Goal: Task Accomplishment & Management: Manage account settings

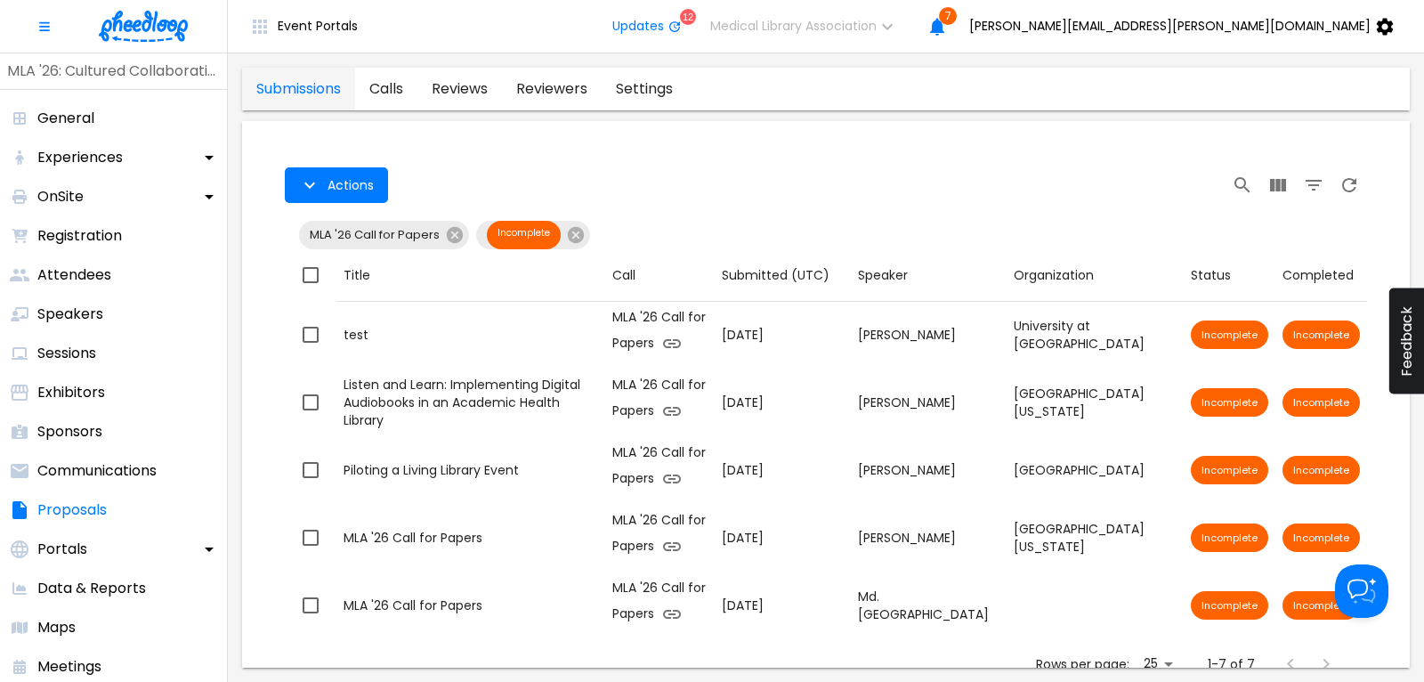
scroll to position [134, 0]
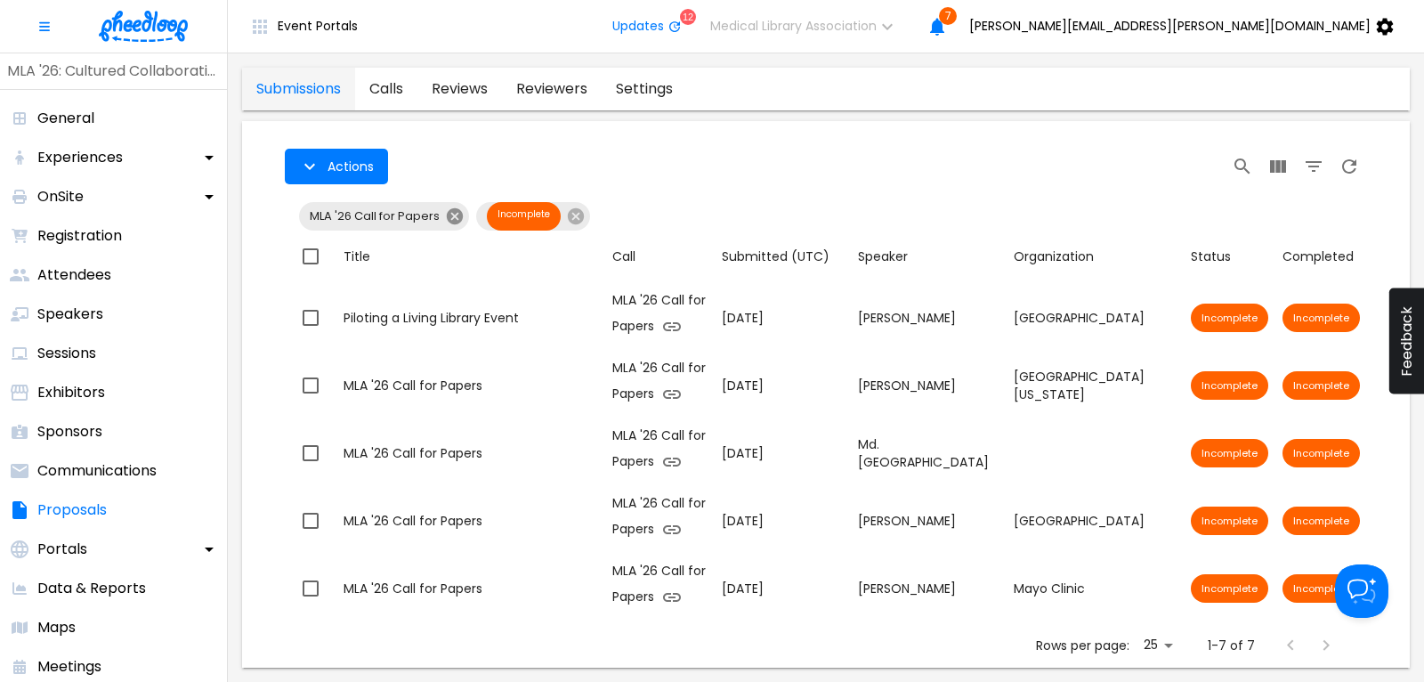
click at [457, 218] on icon at bounding box center [455, 216] width 16 height 16
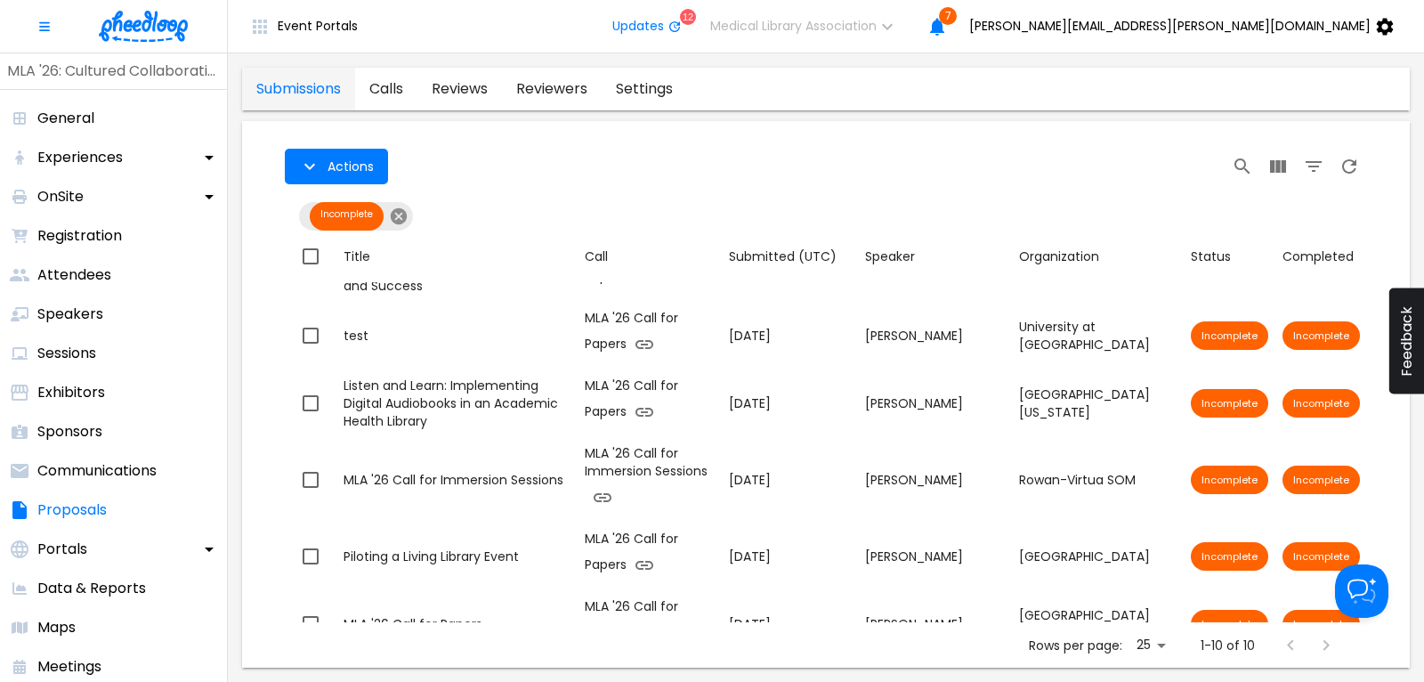
scroll to position [151, 0]
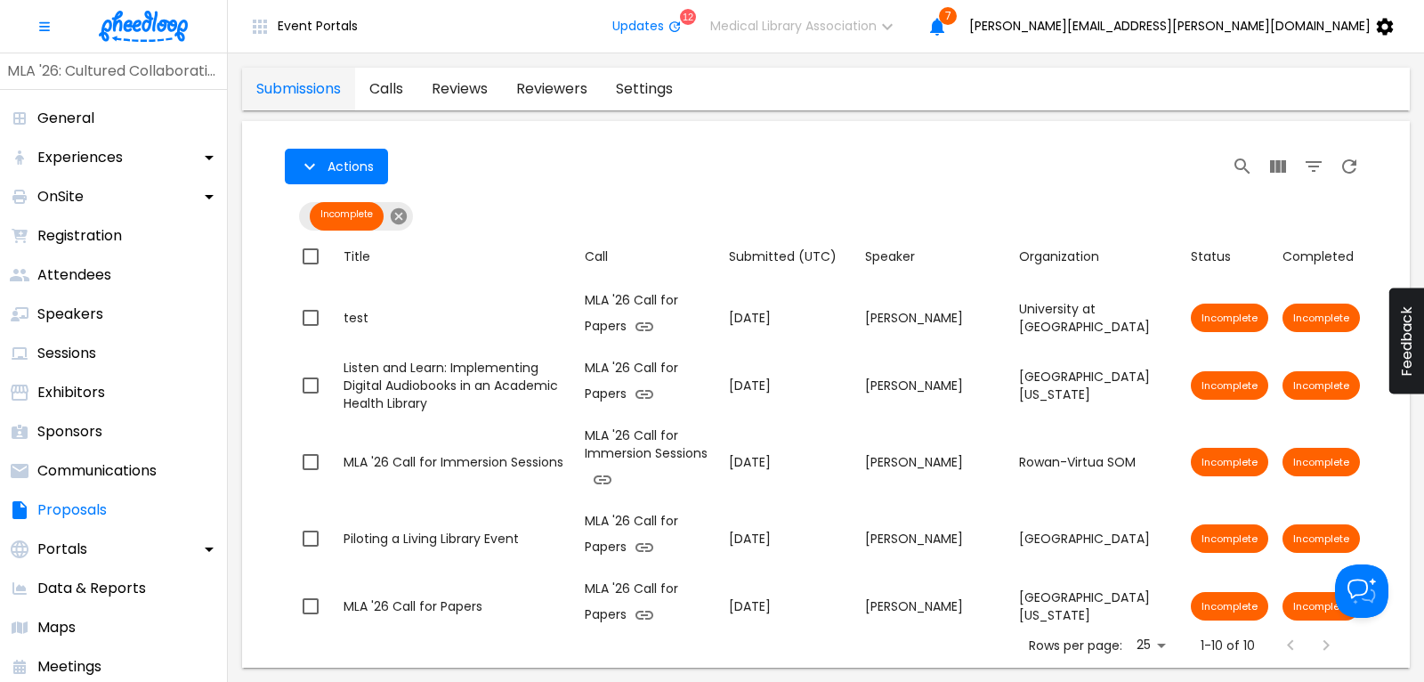
click at [401, 217] on icon at bounding box center [399, 217] width 20 height 20
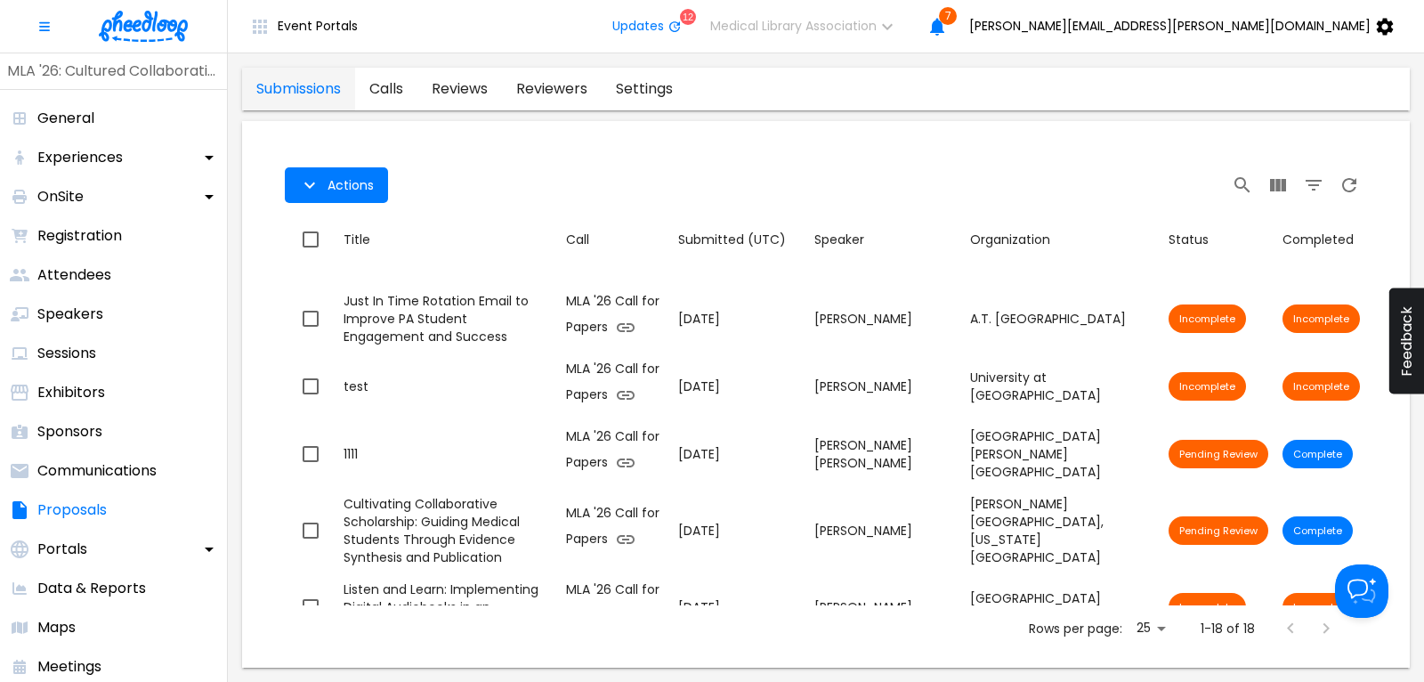
scroll to position [169, 0]
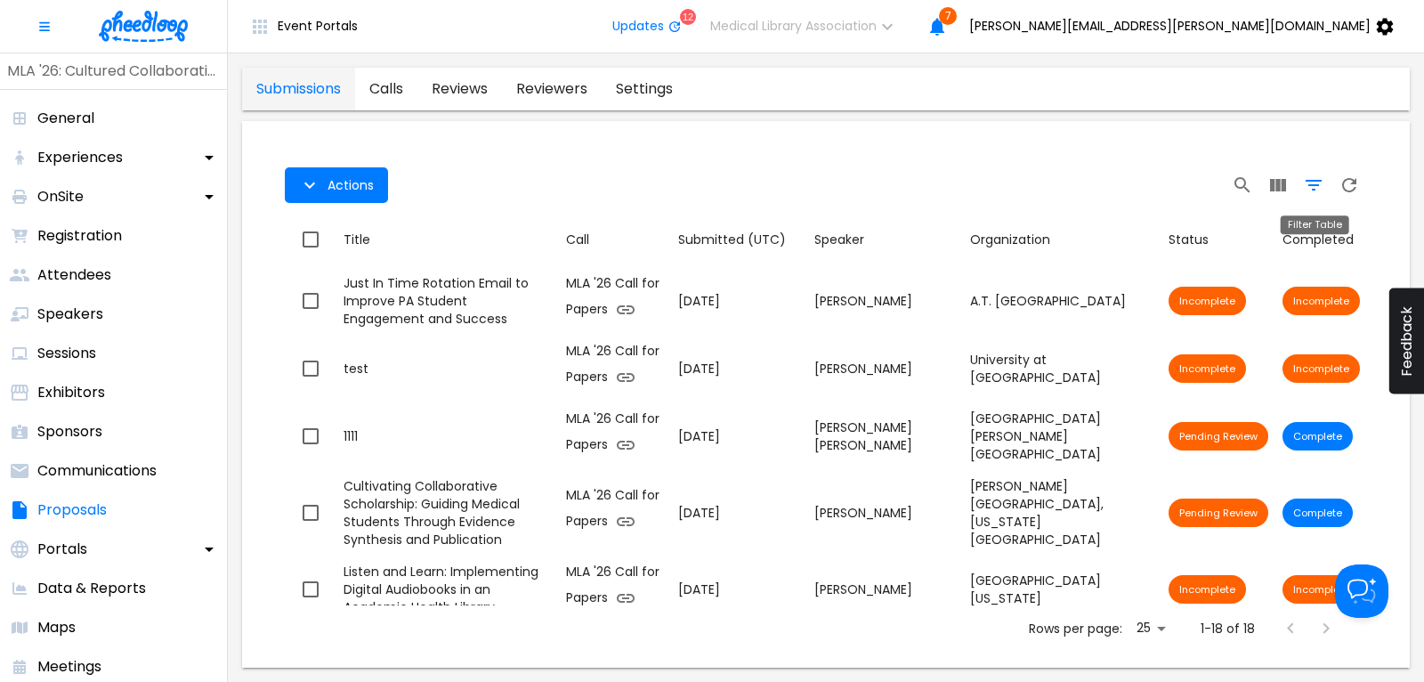
click at [1312, 177] on icon "Filter Table" at bounding box center [1313, 184] width 21 height 21
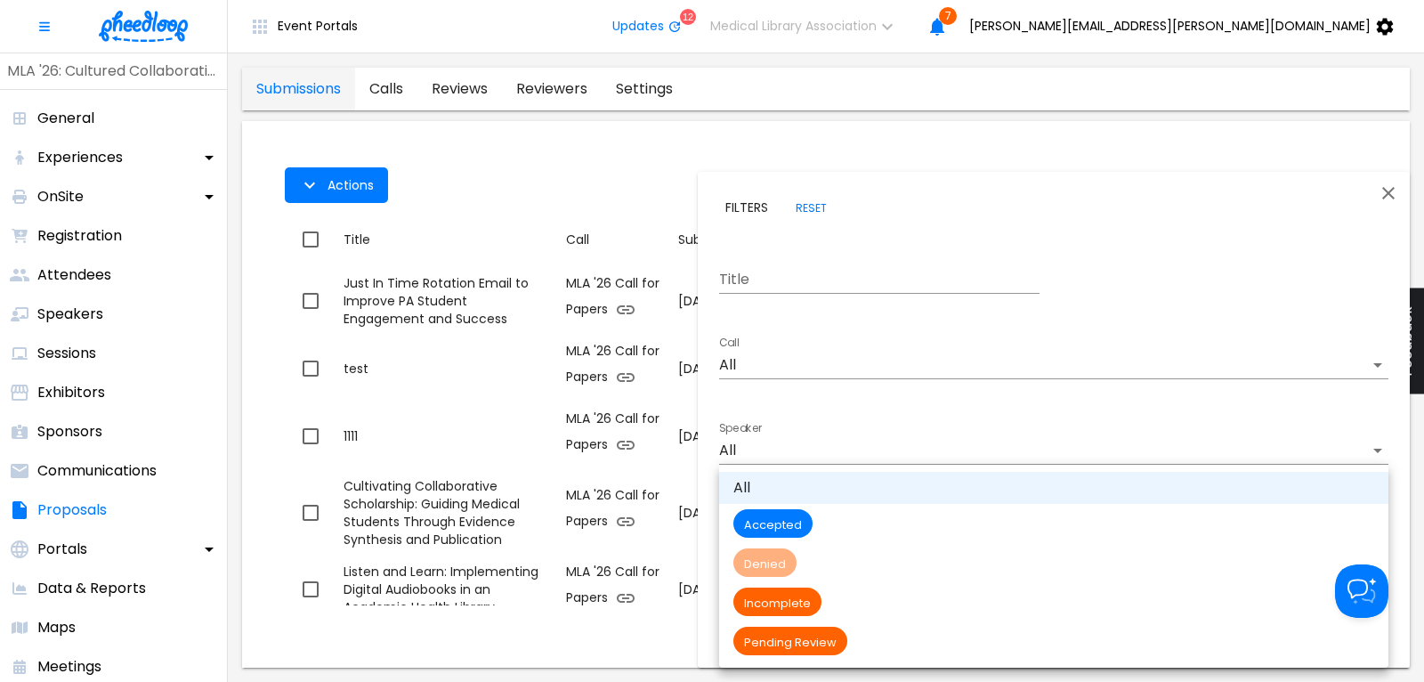
click at [808, 614] on body "Event Portals Updates 12 Medical Library Association 7 [PERSON_NAME][EMAIL_ADDR…" at bounding box center [712, 341] width 1424 height 682
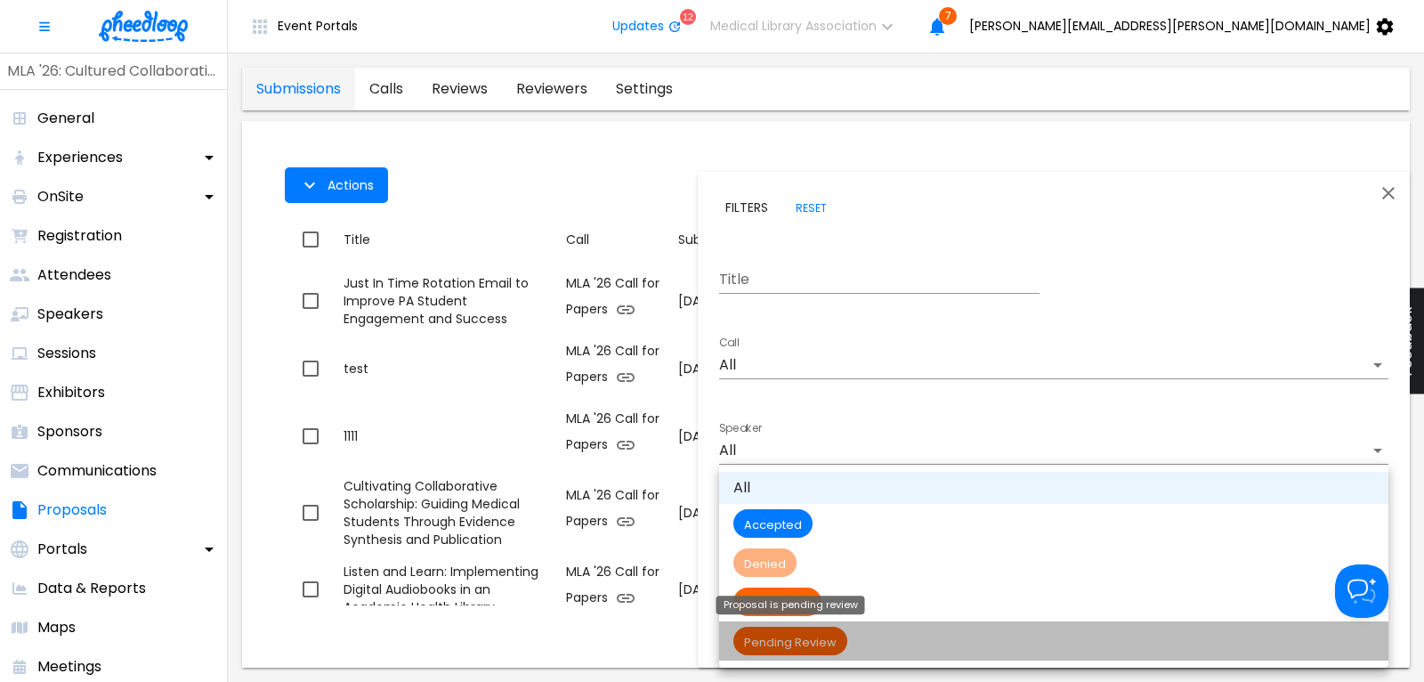
click at [823, 639] on span "Pending Review" at bounding box center [791, 642] width 114 height 15
type input "Pending Review"
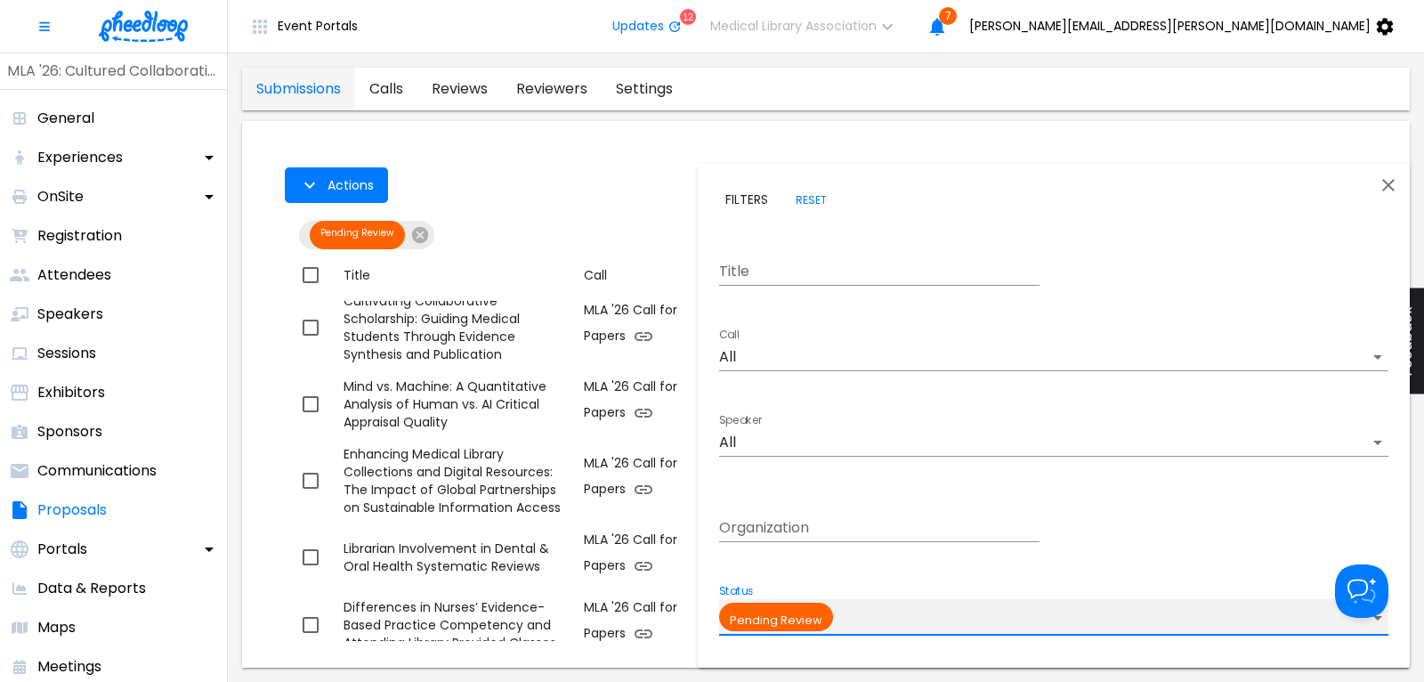
scroll to position [160, 0]
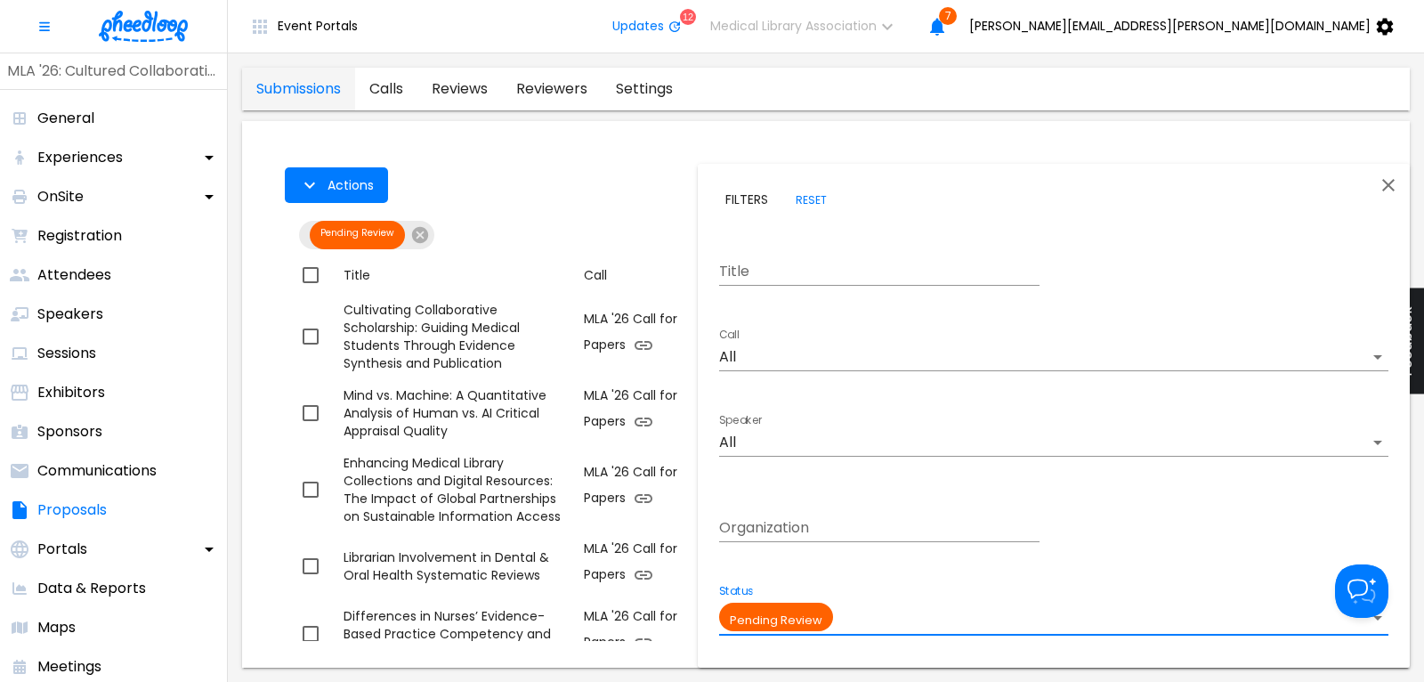
click at [580, 192] on div at bounding box center [712, 341] width 1424 height 682
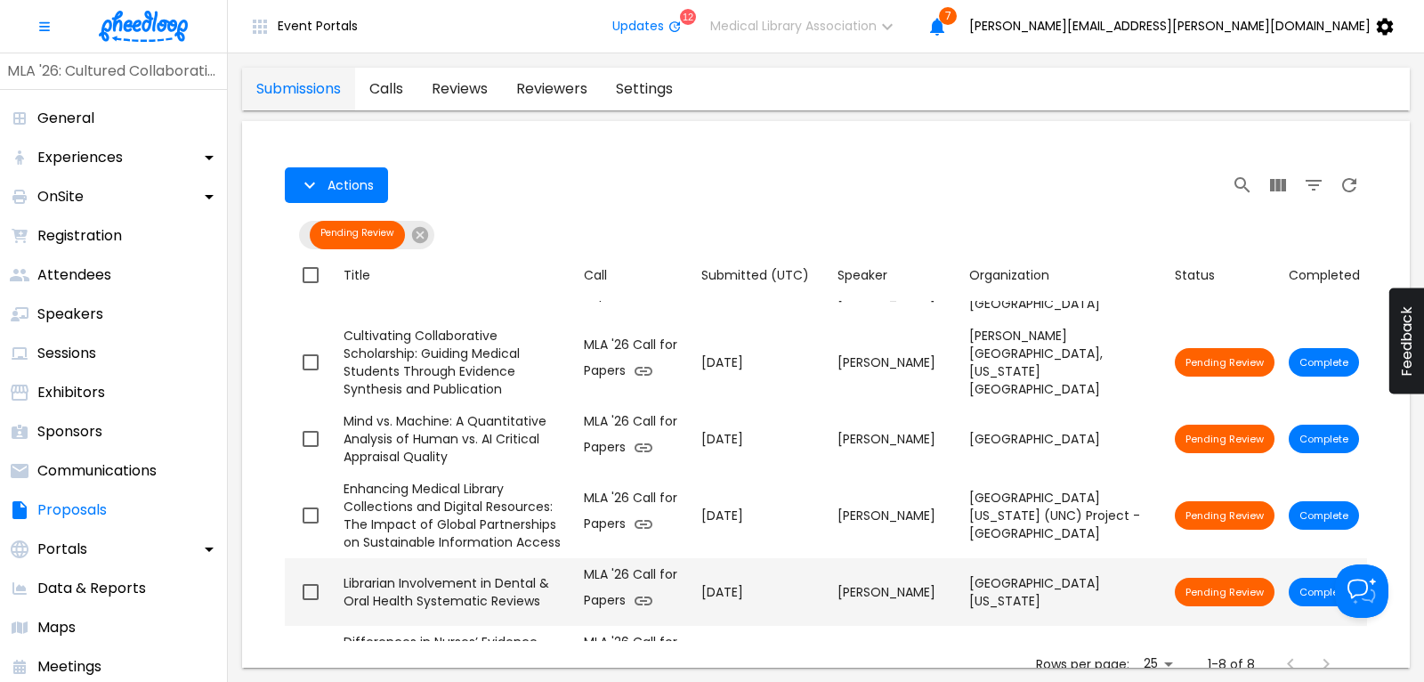
scroll to position [0, 0]
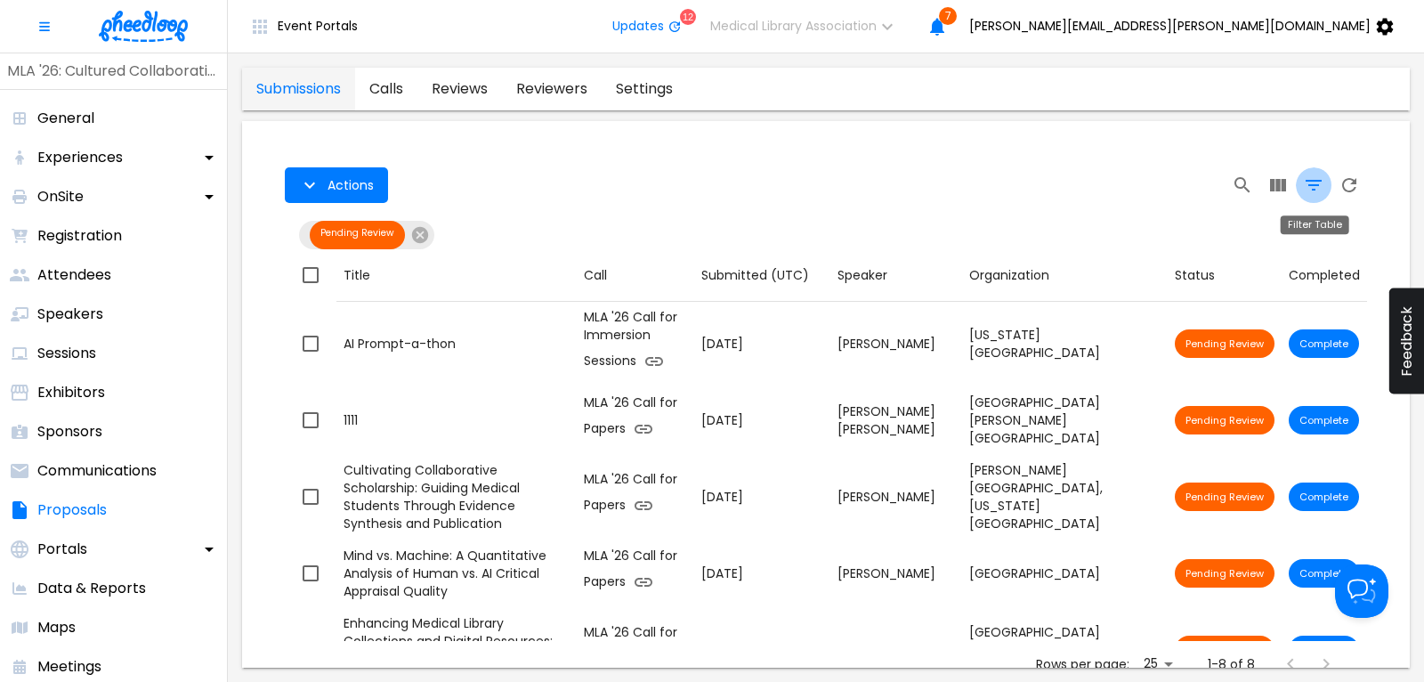
click at [1312, 188] on icon "Filter Table" at bounding box center [1313, 184] width 21 height 21
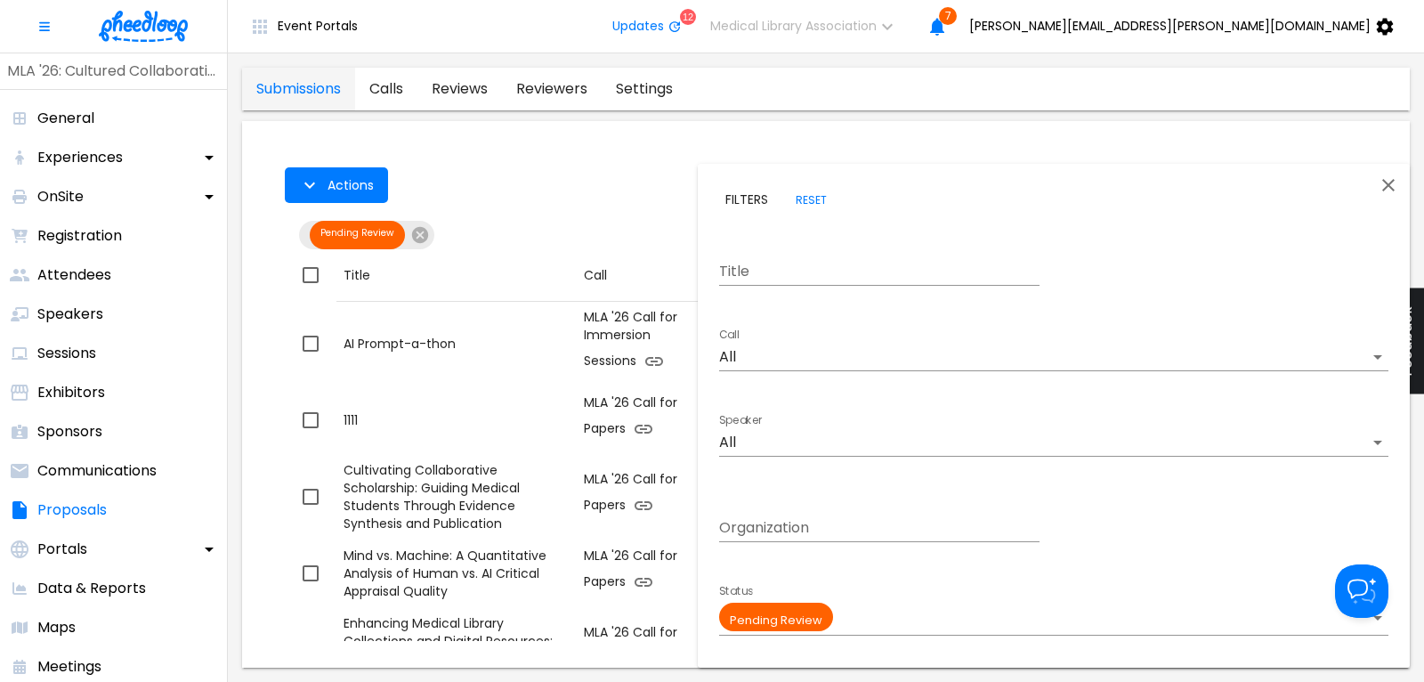
click at [788, 350] on body "Event Portals Updates 12 Medical Library Association 7 [PERSON_NAME][EMAIL_ADDR…" at bounding box center [712, 341] width 1424 height 682
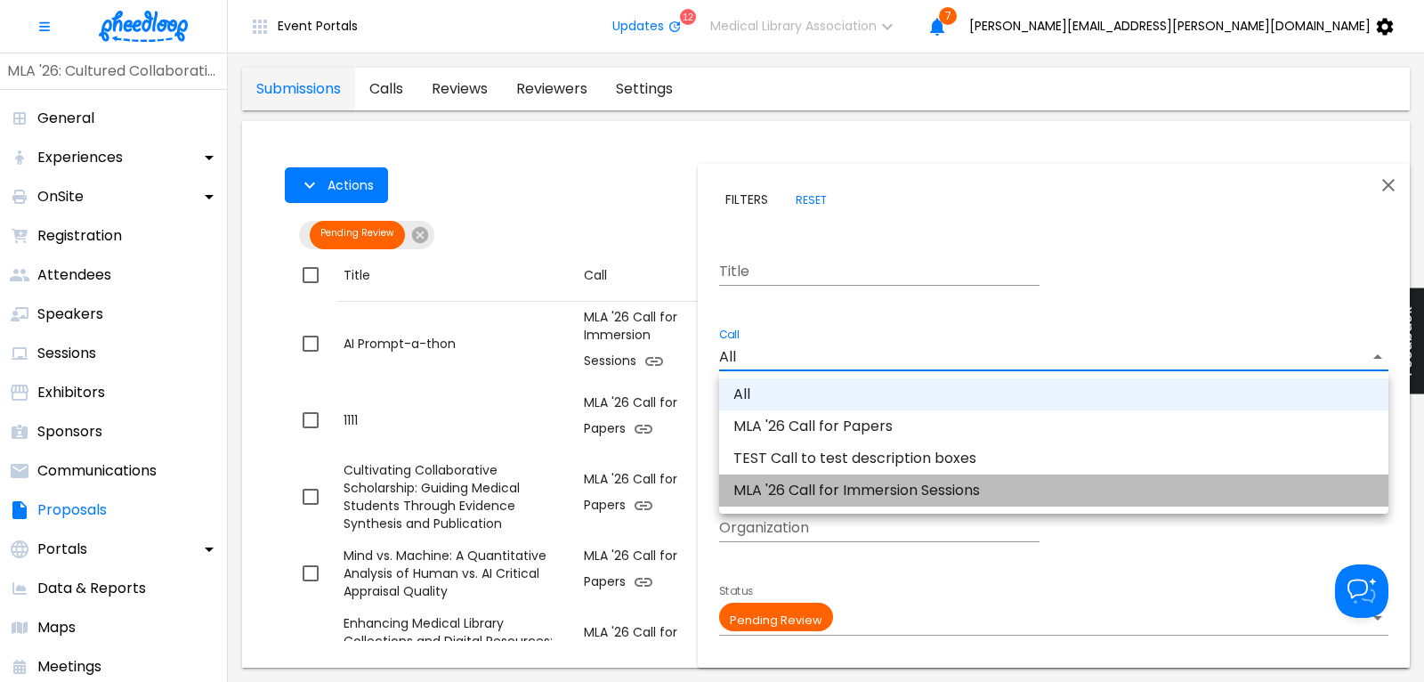
click at [857, 492] on li "MLA '26 Call for Immersion Sessions" at bounding box center [1053, 490] width 669 height 32
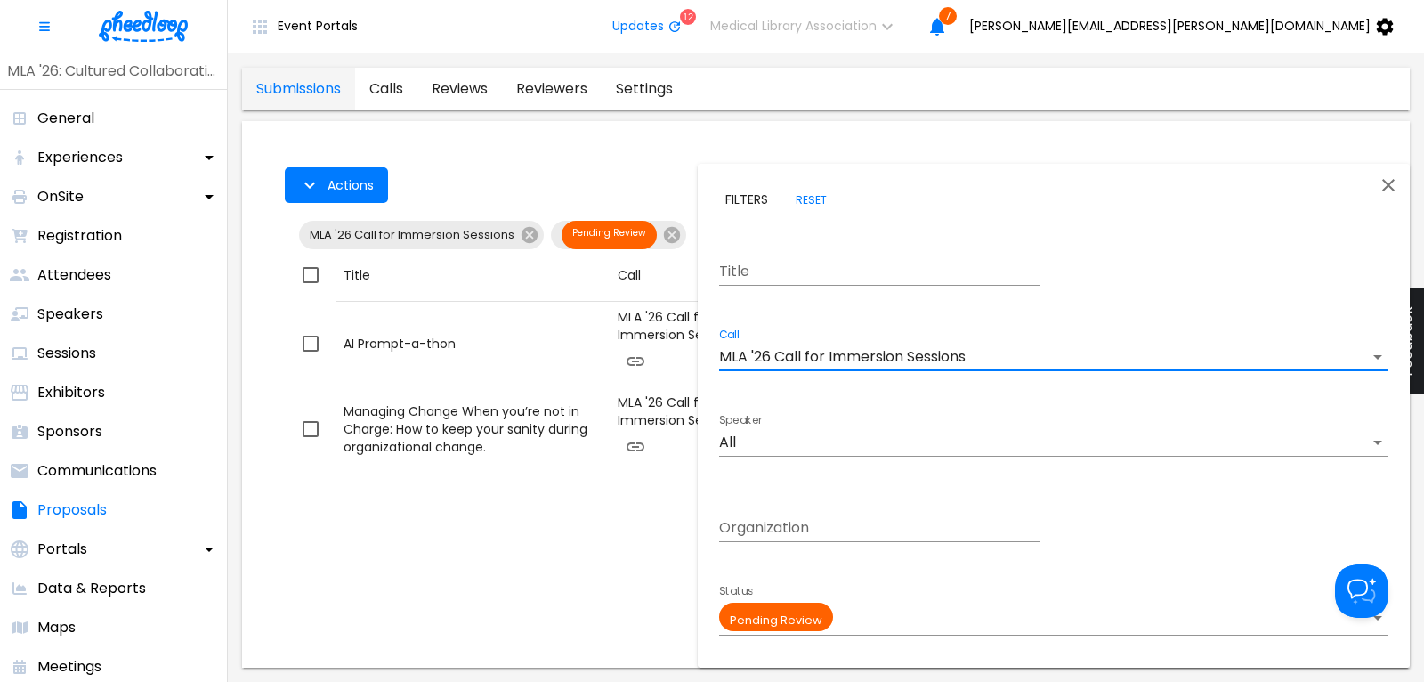
click at [842, 356] on body "Event Portals Updates 12 Medical Library Association 7 [PERSON_NAME][EMAIL_ADDR…" at bounding box center [712, 341] width 1424 height 682
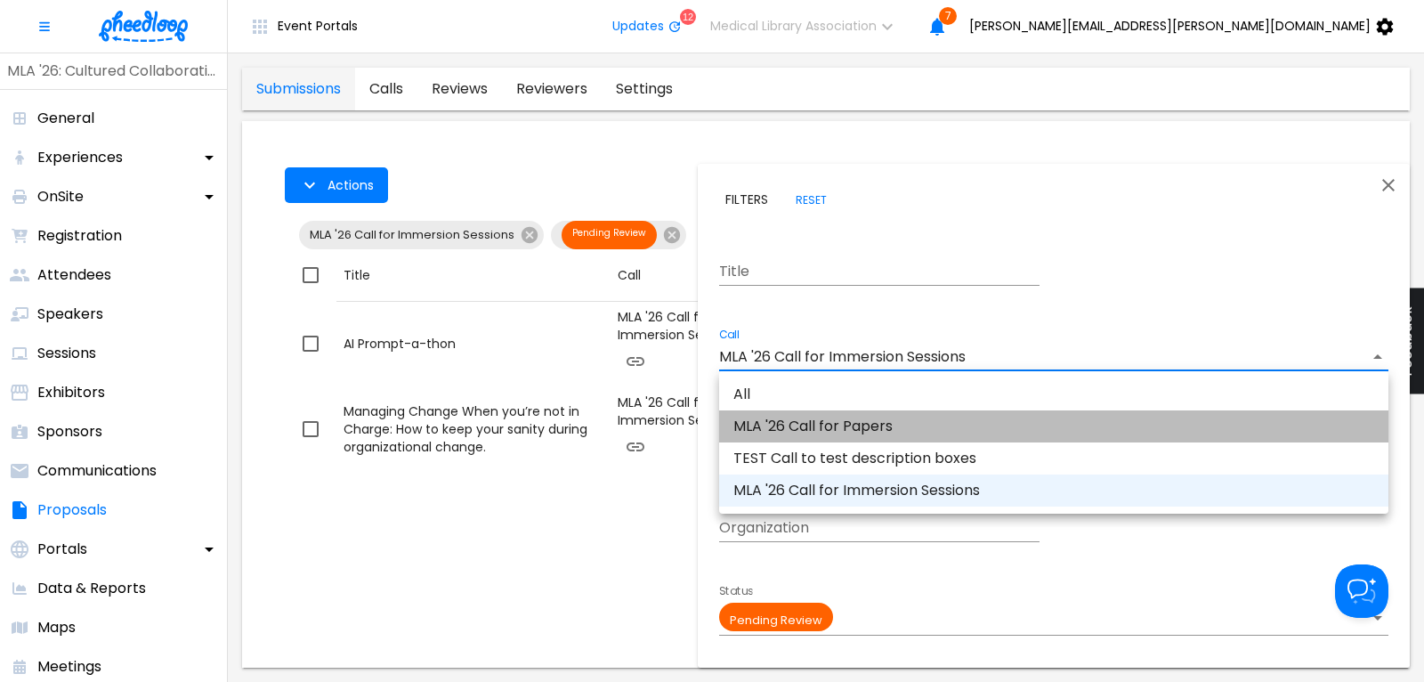
click at [845, 435] on li "MLA '26 Call for Papers" at bounding box center [1053, 426] width 669 height 32
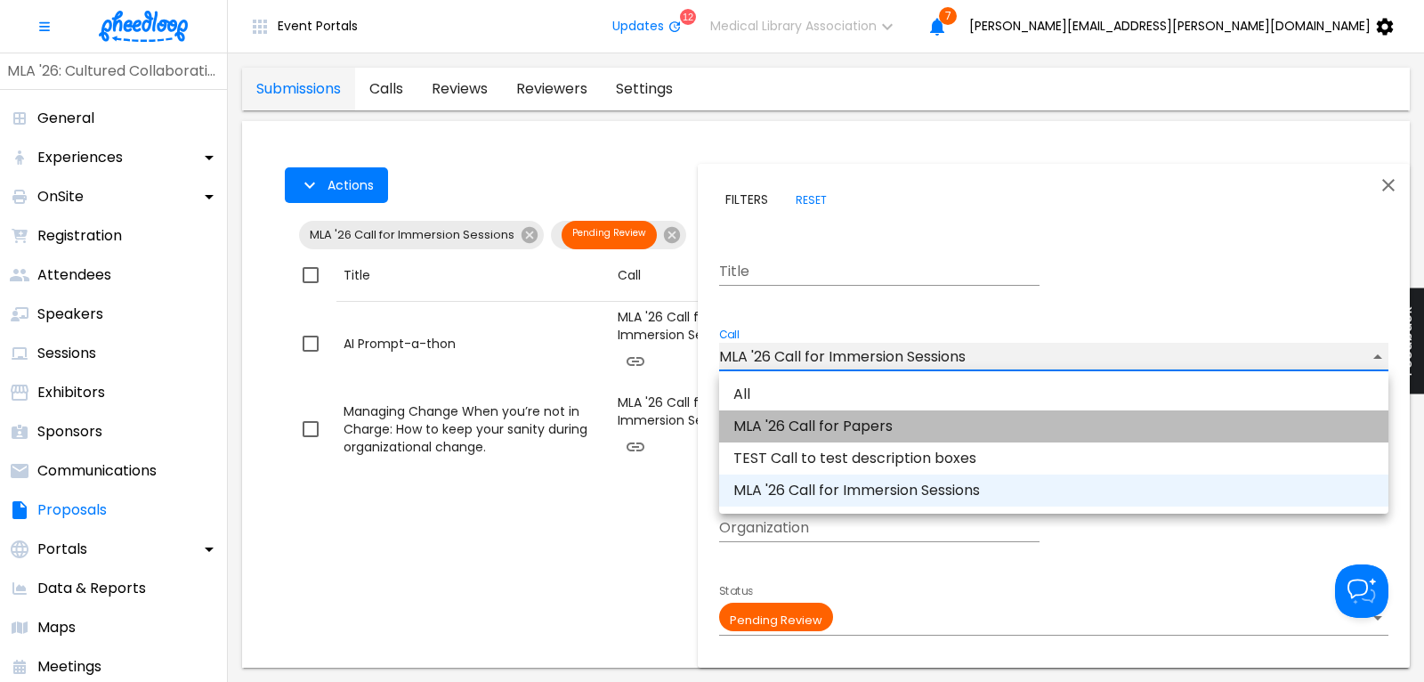
type input "CAL6J58XLN5OUAT"
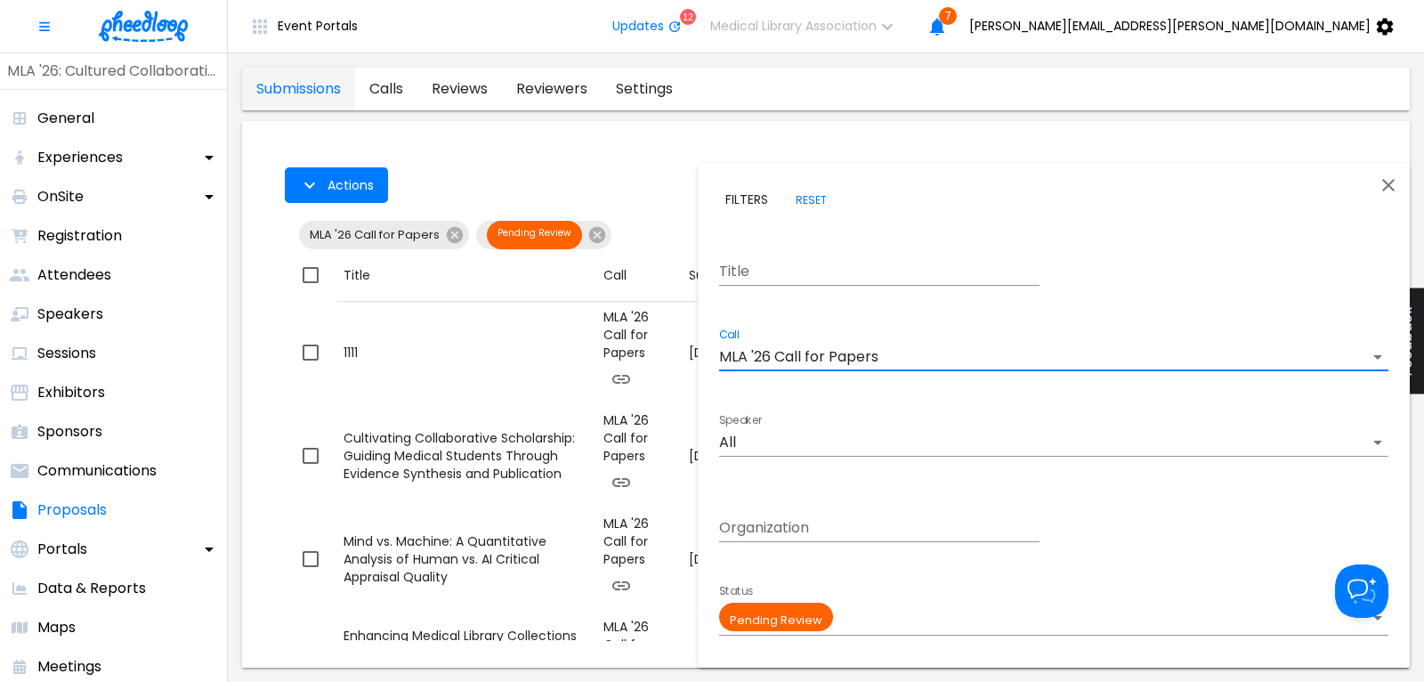
click at [1383, 180] on icon "Close" at bounding box center [1388, 184] width 21 height 21
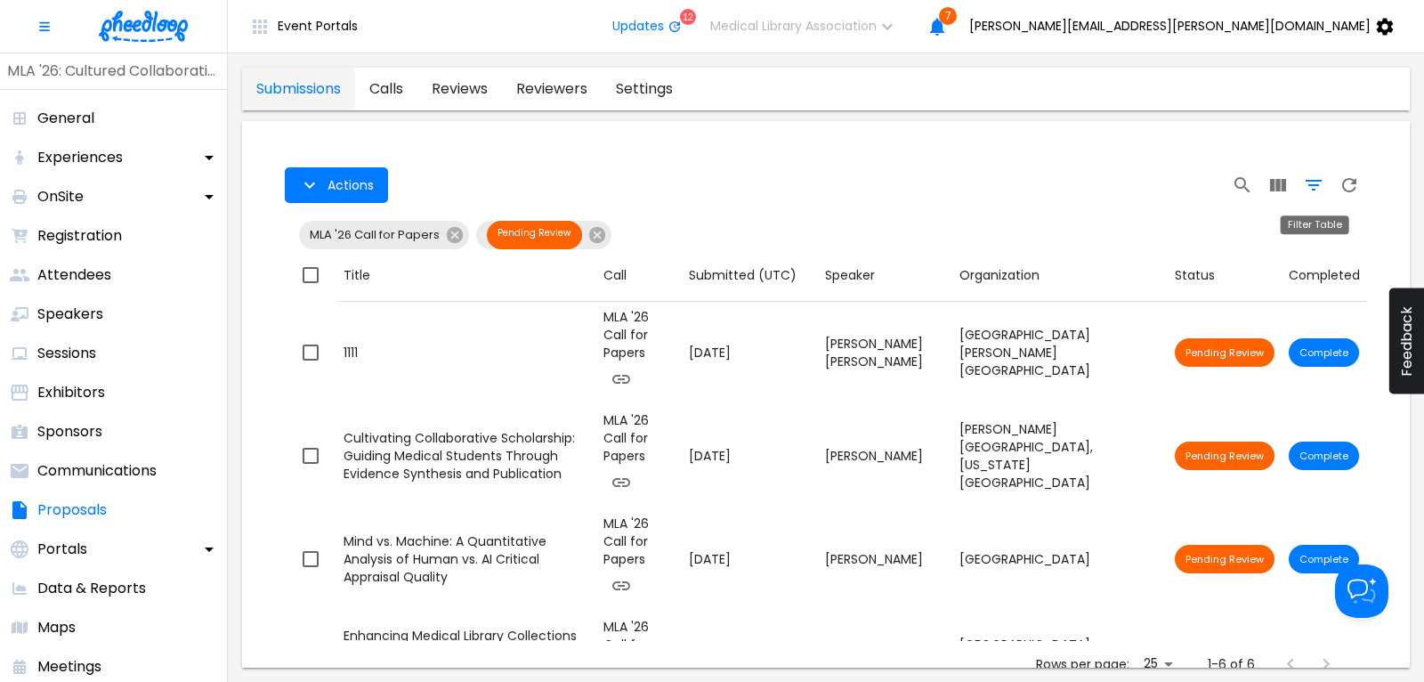
click at [1311, 180] on icon "Filter Table" at bounding box center [1313, 184] width 21 height 21
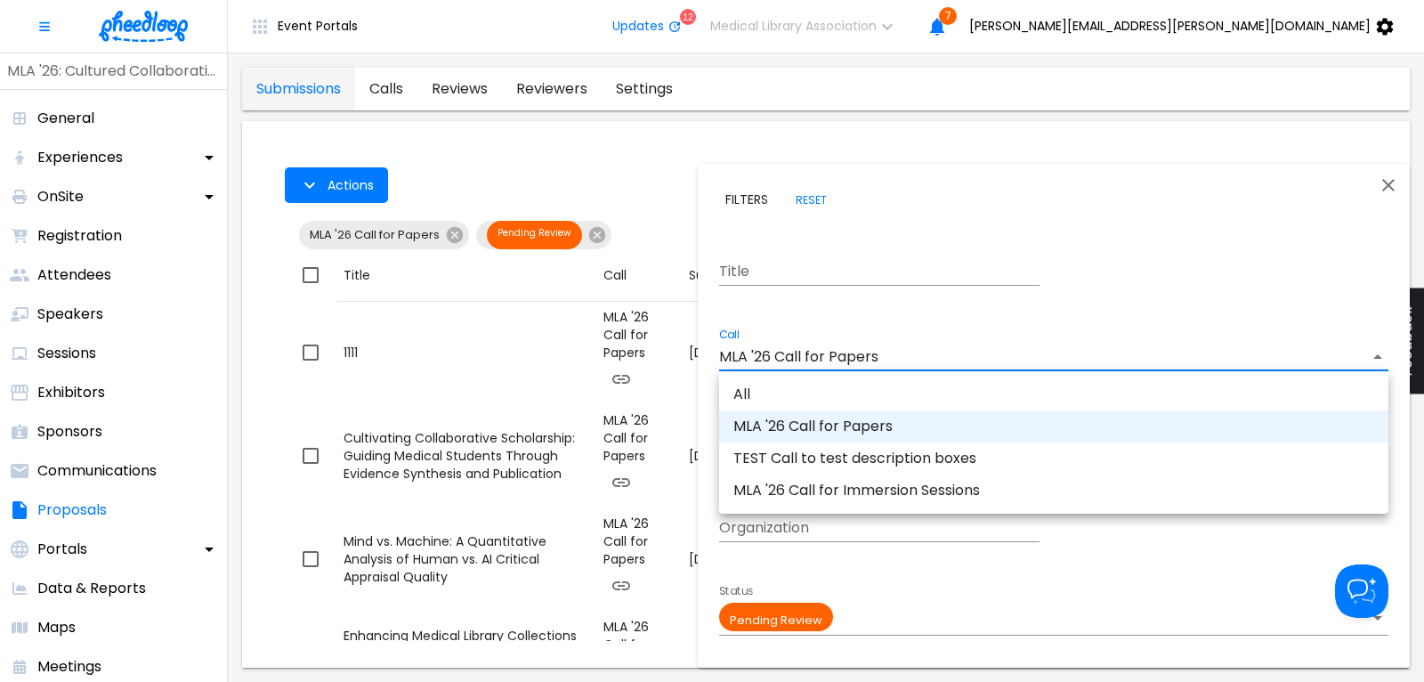
click at [800, 361] on body "Event Portals Updates 12 Medical Library Association 7 [PERSON_NAME][EMAIL_ADDR…" at bounding box center [712, 341] width 1424 height 682
click at [831, 493] on li "MLA '26 Call for Immersion Sessions" at bounding box center [1053, 490] width 669 height 32
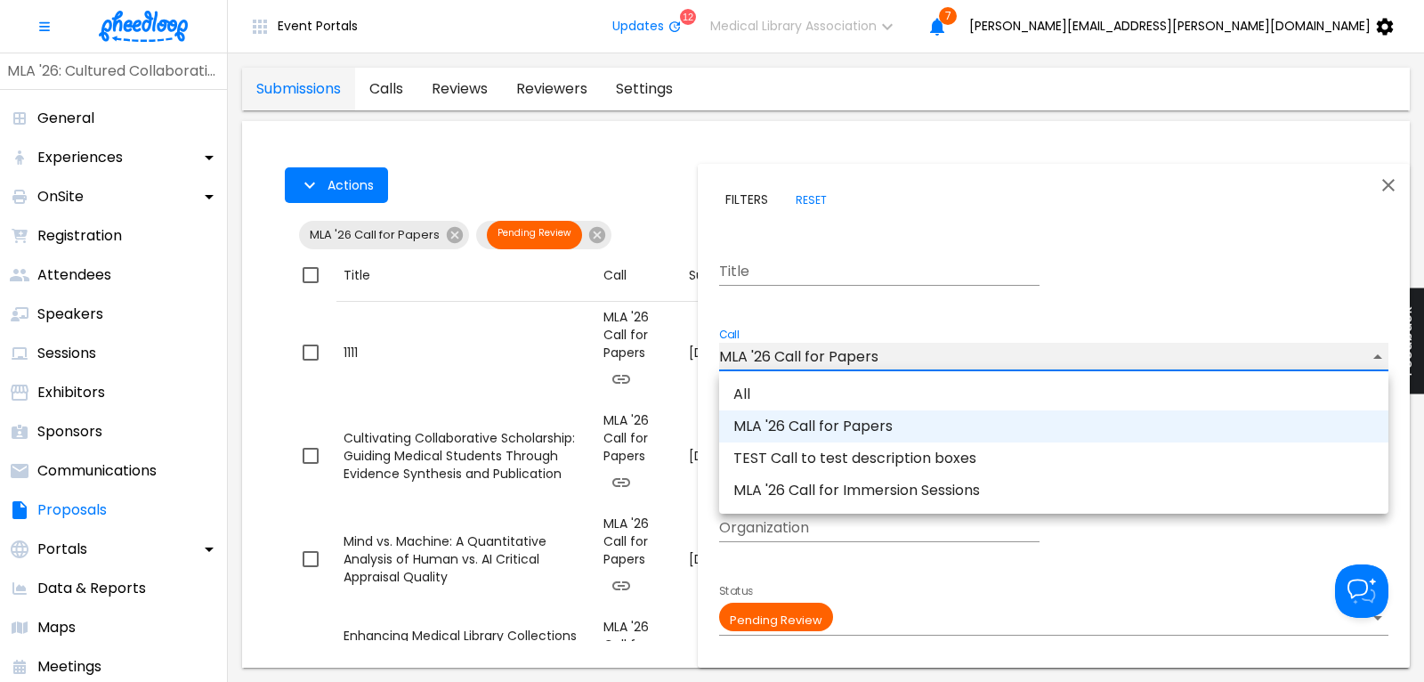
type input "CALKIRA09Z18DK8"
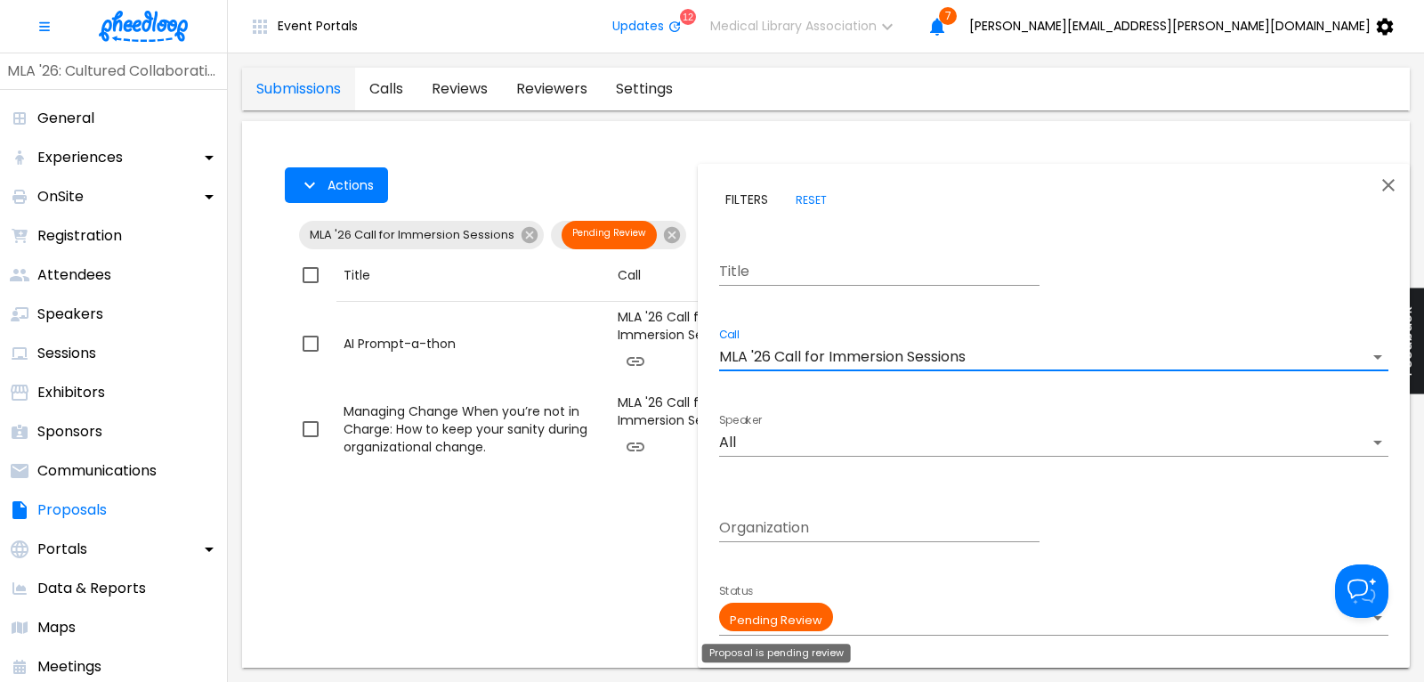
click at [817, 610] on body "Event Portals Updates 12 Medical Library Association 7 [PERSON_NAME][EMAIL_ADDR…" at bounding box center [712, 341] width 1424 height 682
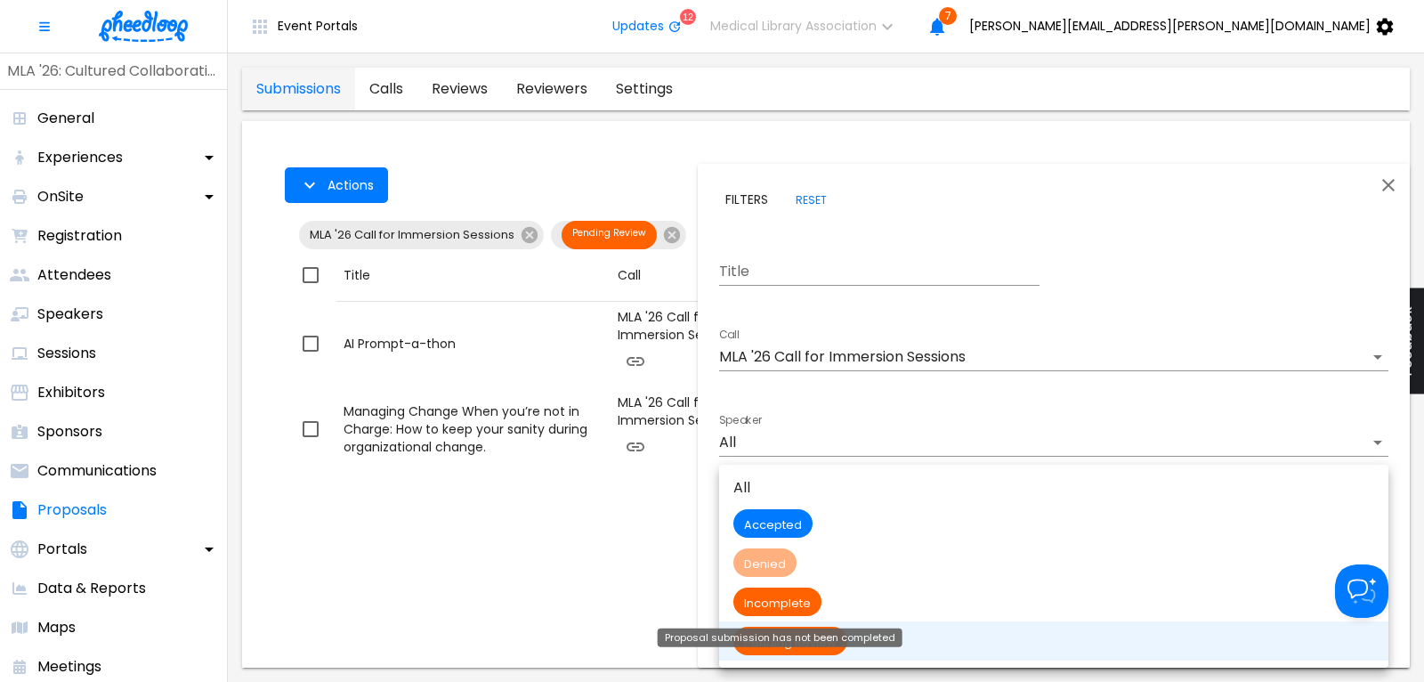
click at [793, 605] on span "Incomplete" at bounding box center [778, 603] width 88 height 15
type input "Incomplete"
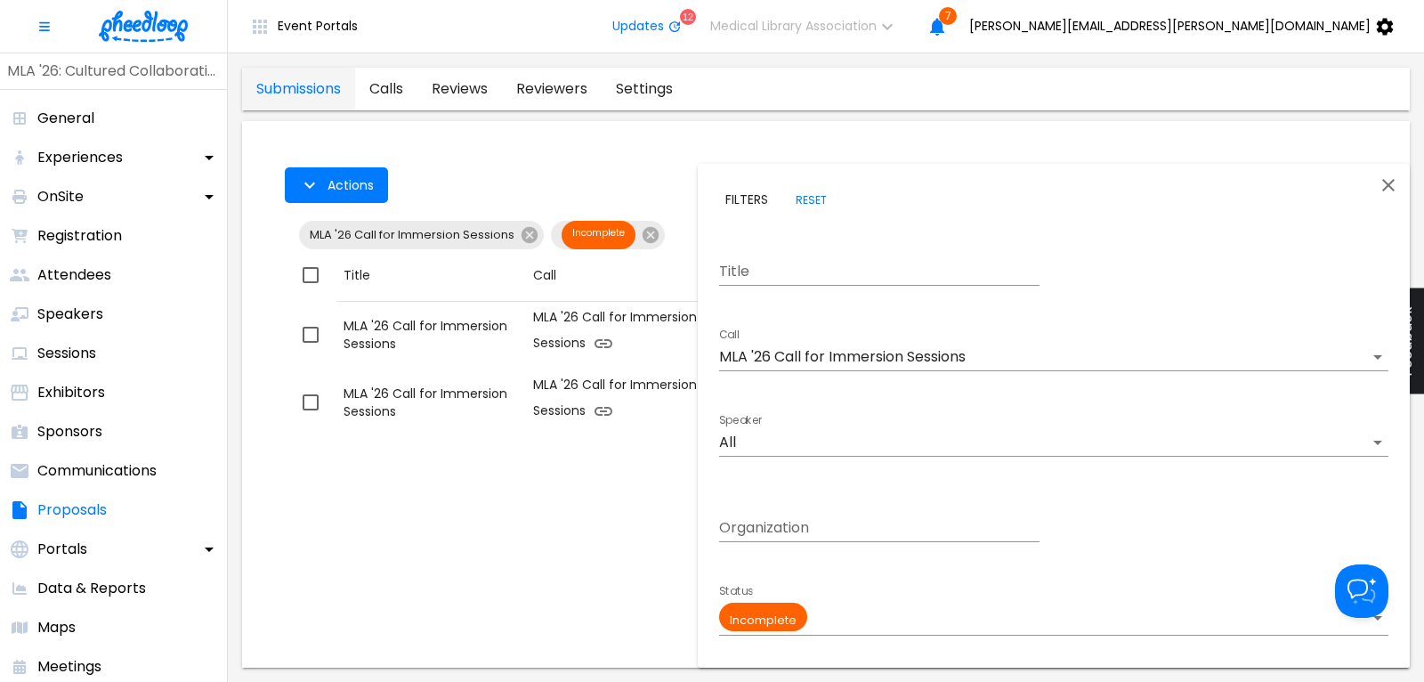
click at [579, 539] on div at bounding box center [712, 341] width 1424 height 682
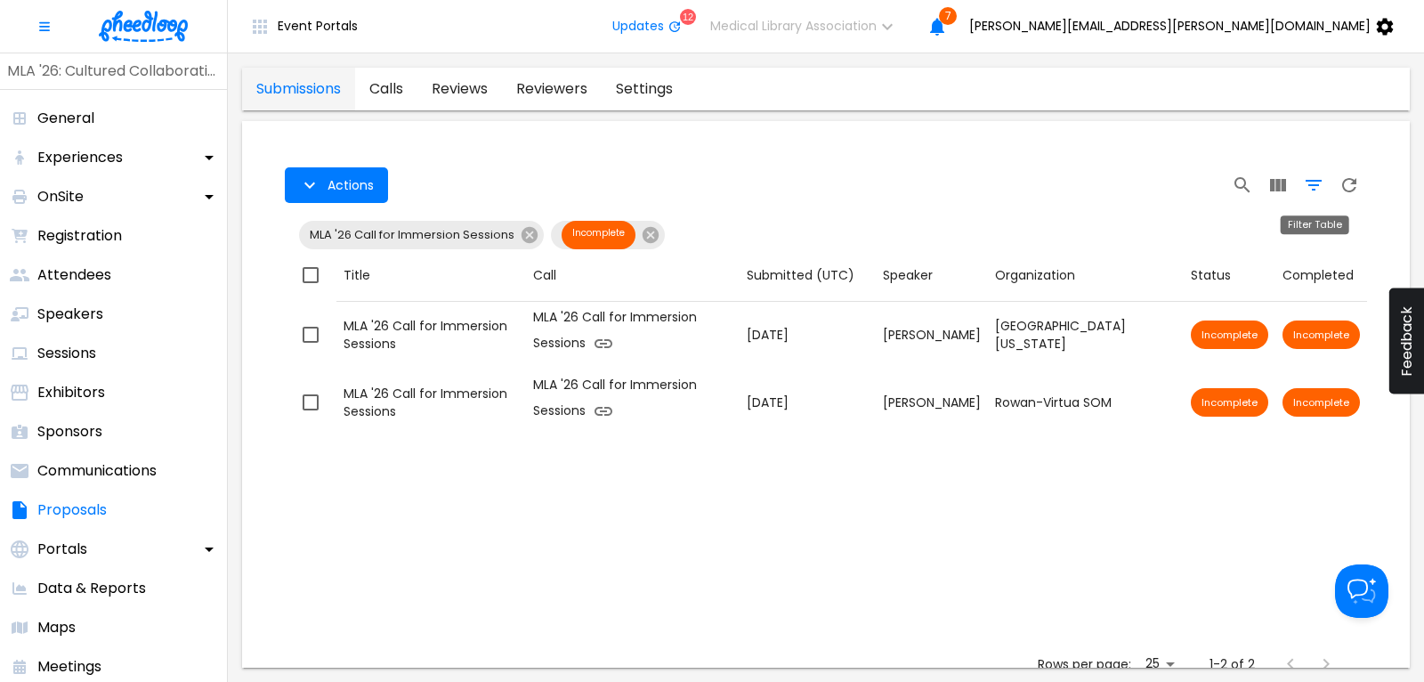
click at [1316, 183] on icon "Filter Table" at bounding box center [1313, 184] width 21 height 21
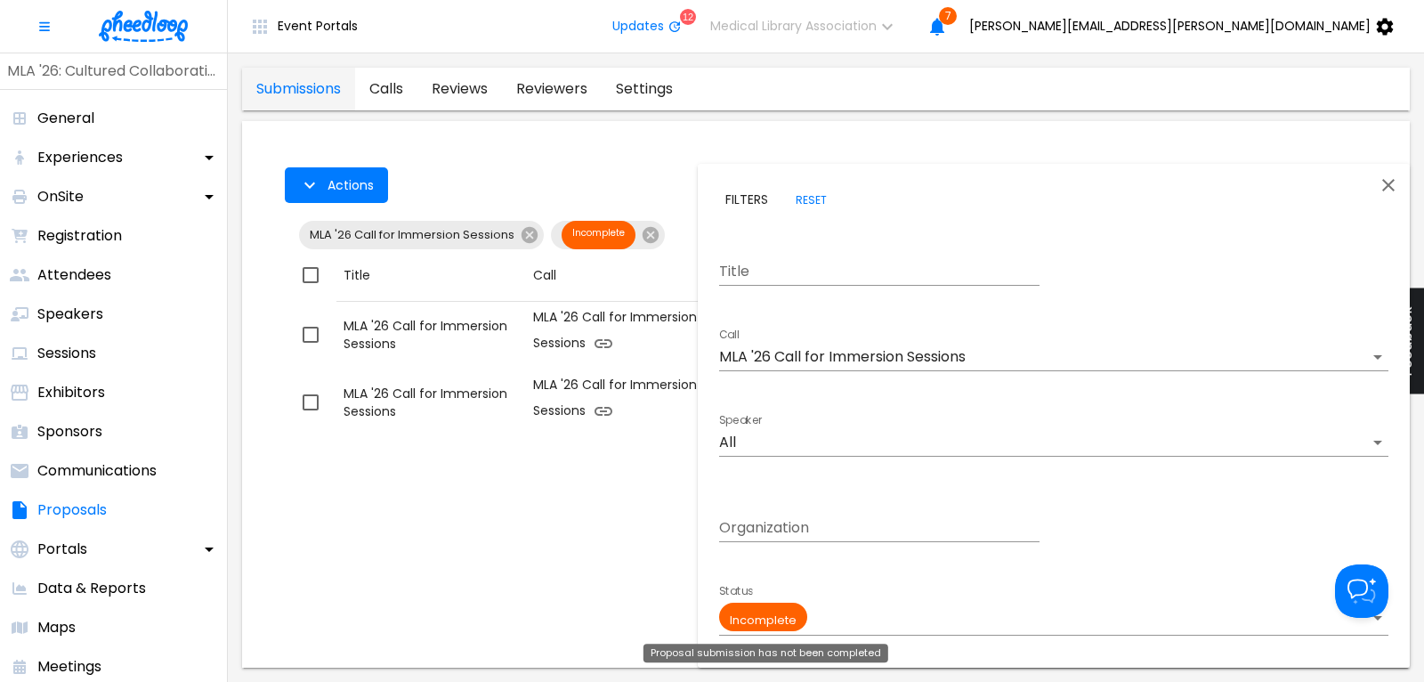
click at [793, 620] on body "Event Portals Updates 12 Medical Library Association 7 [PERSON_NAME][EMAIL_ADDR…" at bounding box center [712, 341] width 1424 height 682
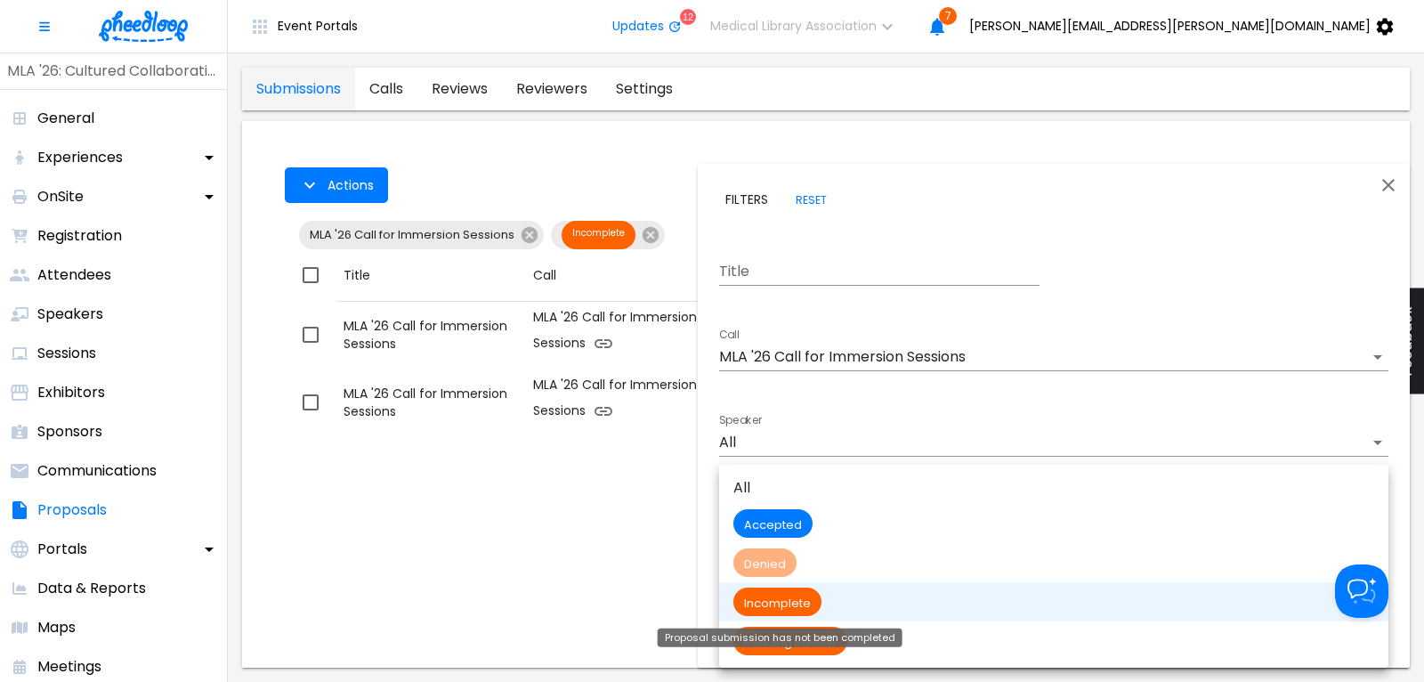
click at [802, 647] on div "Proposal submission has not been completed" at bounding box center [780, 632] width 248 height 33
click at [783, 613] on body "Event Portals Updates 12 Medical Library Association 7 [PERSON_NAME][EMAIL_ADDR…" at bounding box center [712, 341] width 1424 height 682
click at [782, 648] on div "Proposal submission has not been completed" at bounding box center [780, 632] width 248 height 33
click at [766, 608] on body "Event Portals Updates 12 Medical Library Association 7 [PERSON_NAME][EMAIL_ADDR…" at bounding box center [712, 341] width 1424 height 682
click at [822, 635] on span "Pending Review" at bounding box center [791, 642] width 114 height 15
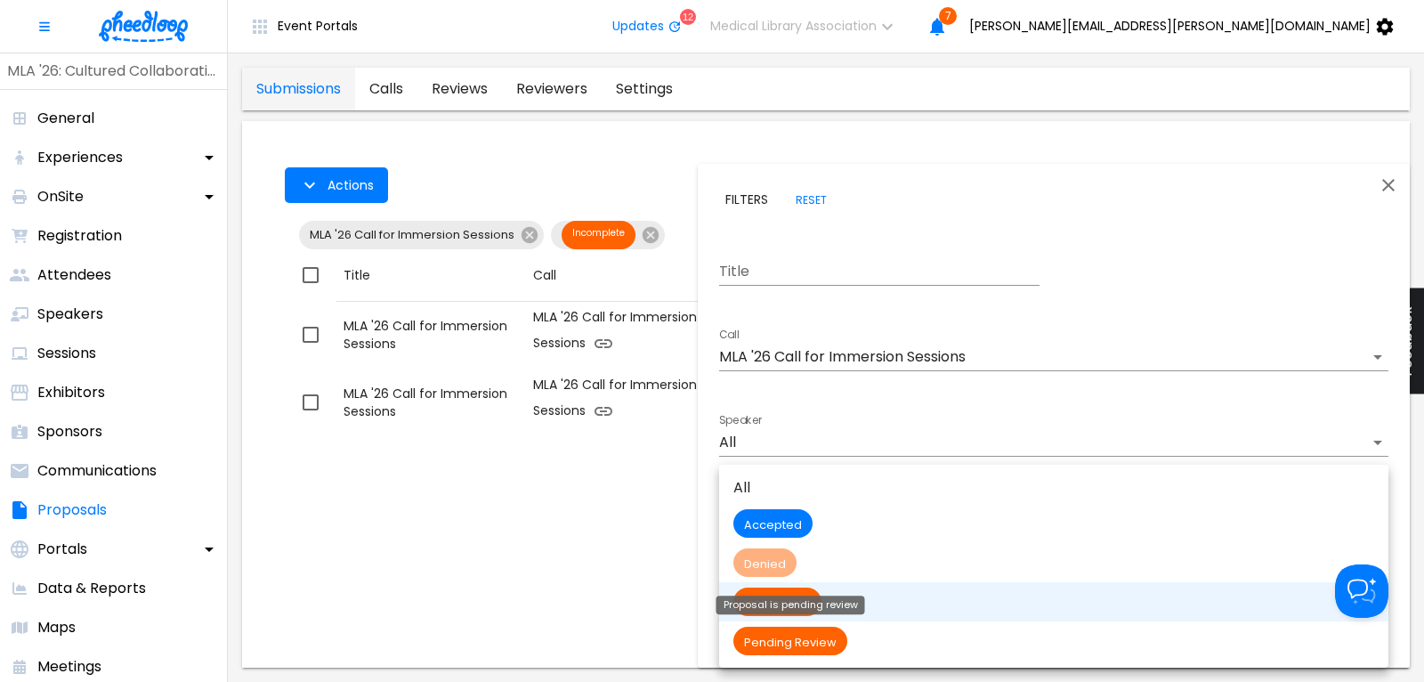
type input "Pending Review"
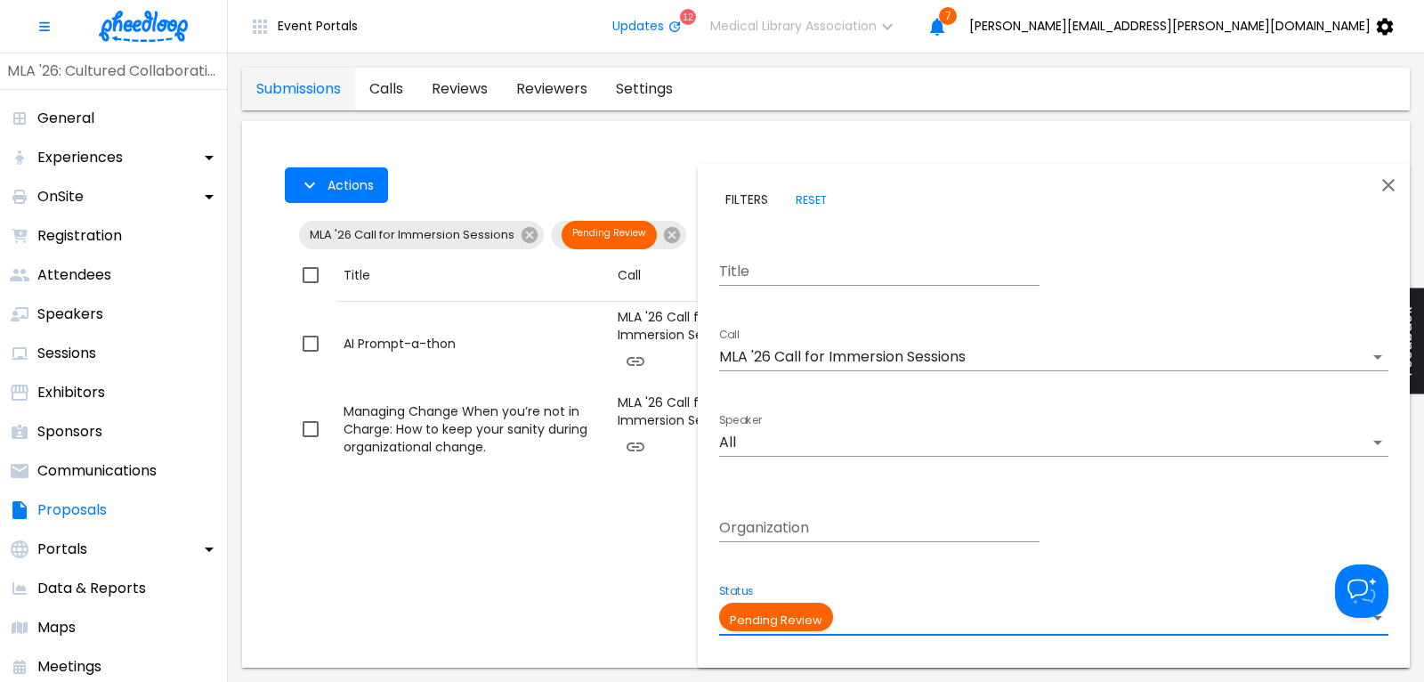
click at [570, 519] on div at bounding box center [712, 341] width 1424 height 682
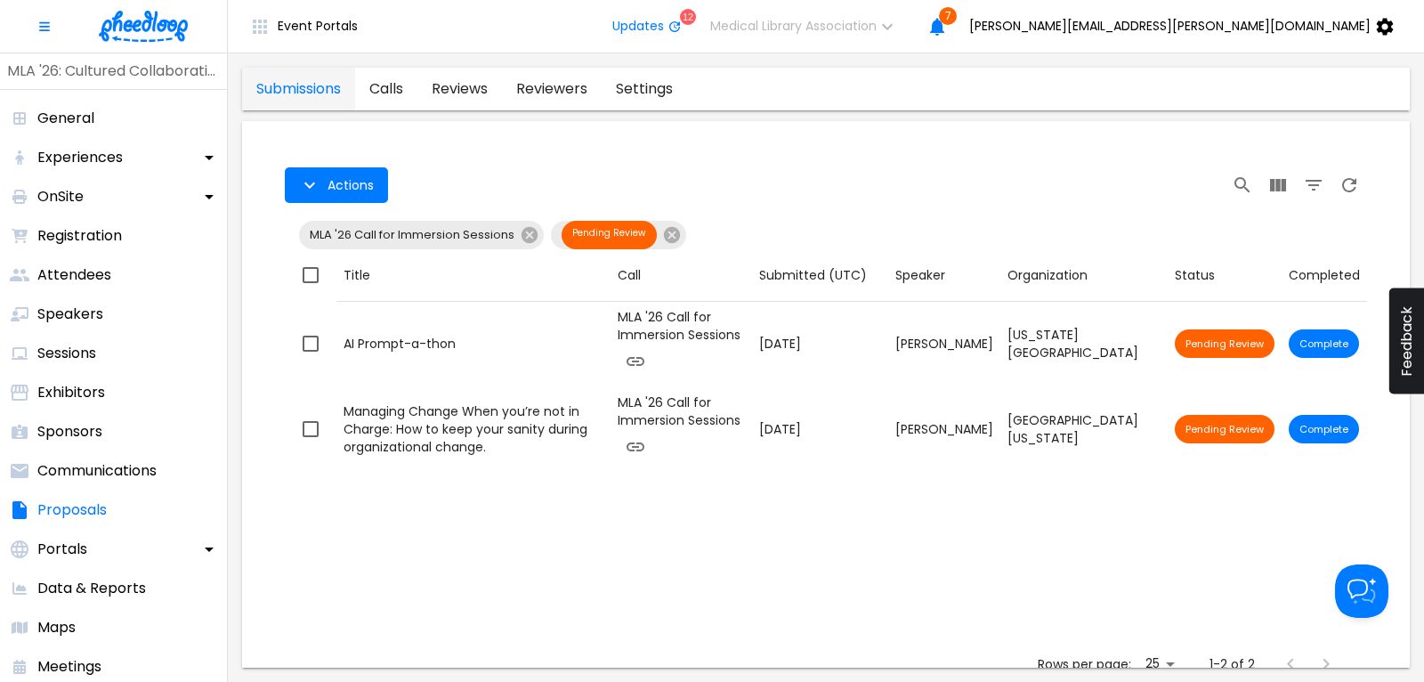
click at [121, 22] on img at bounding box center [143, 26] width 89 height 31
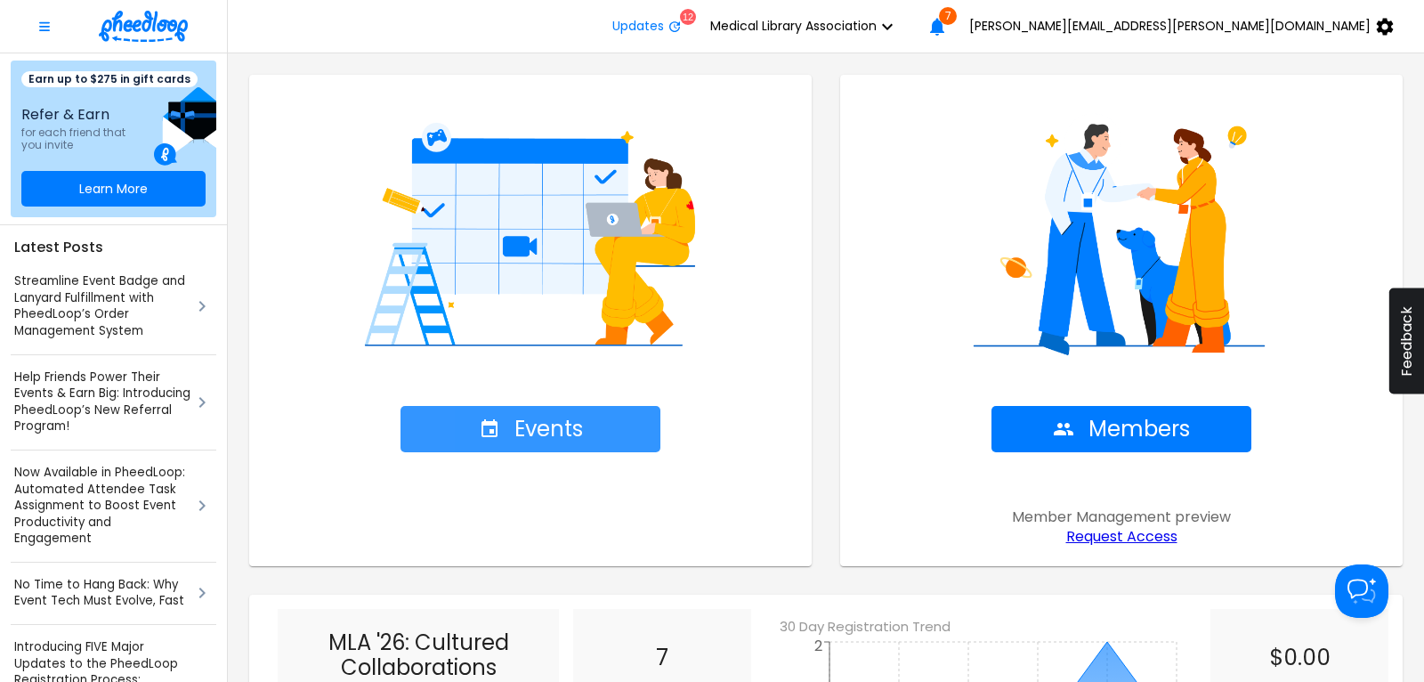
click at [535, 435] on span "Events" at bounding box center [531, 429] width 104 height 25
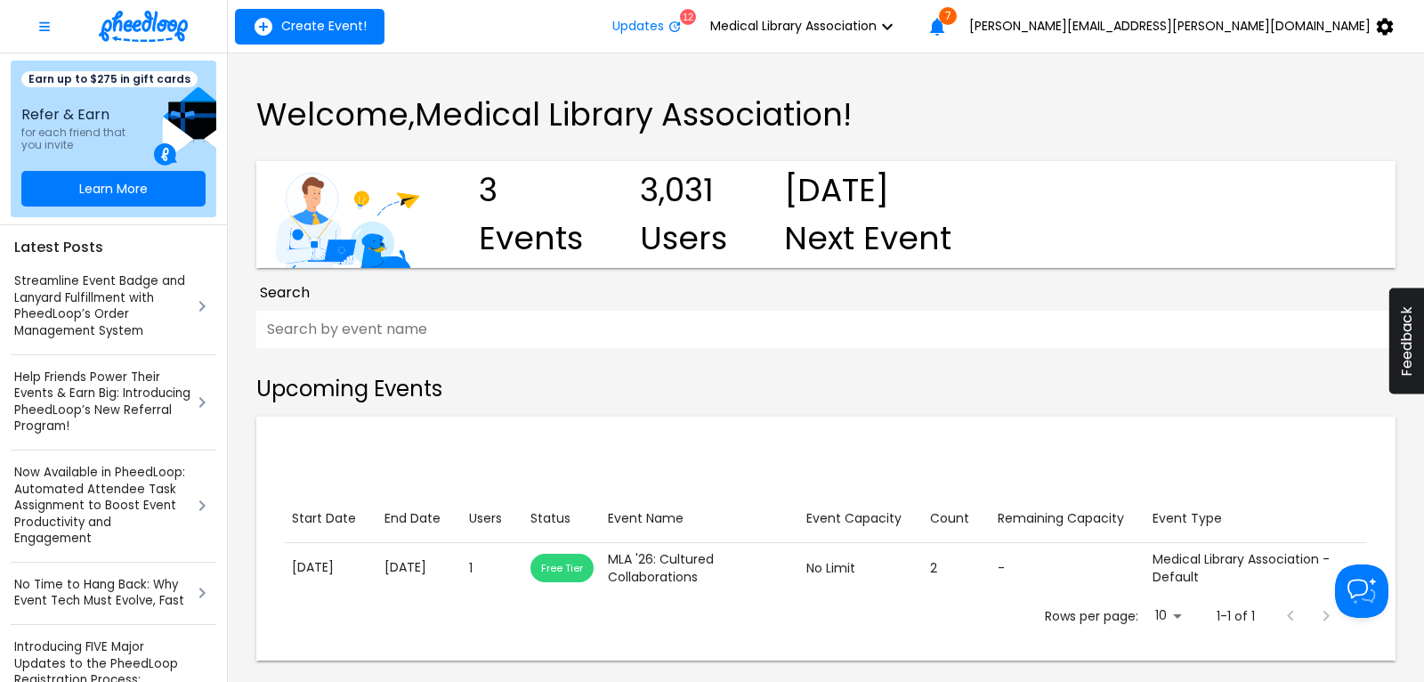
scroll to position [374, 0]
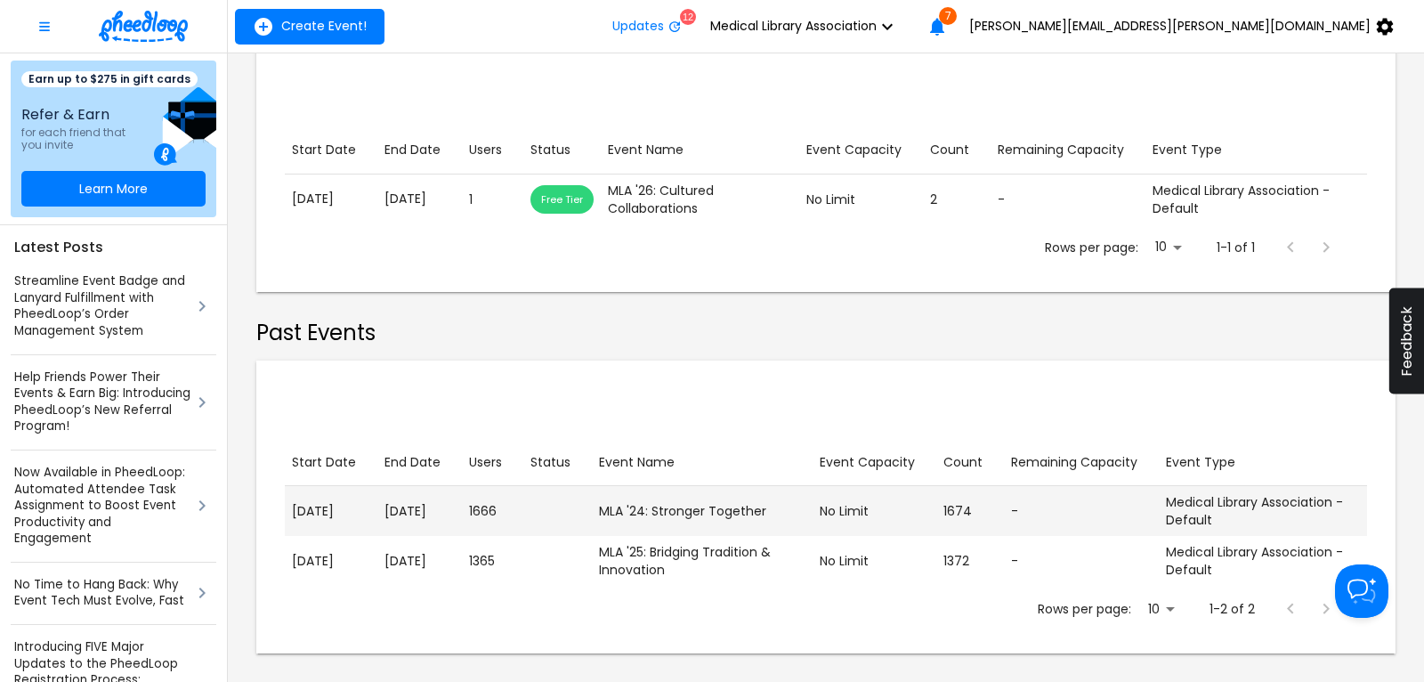
click at [429, 513] on p "[DATE]" at bounding box center [420, 511] width 70 height 19
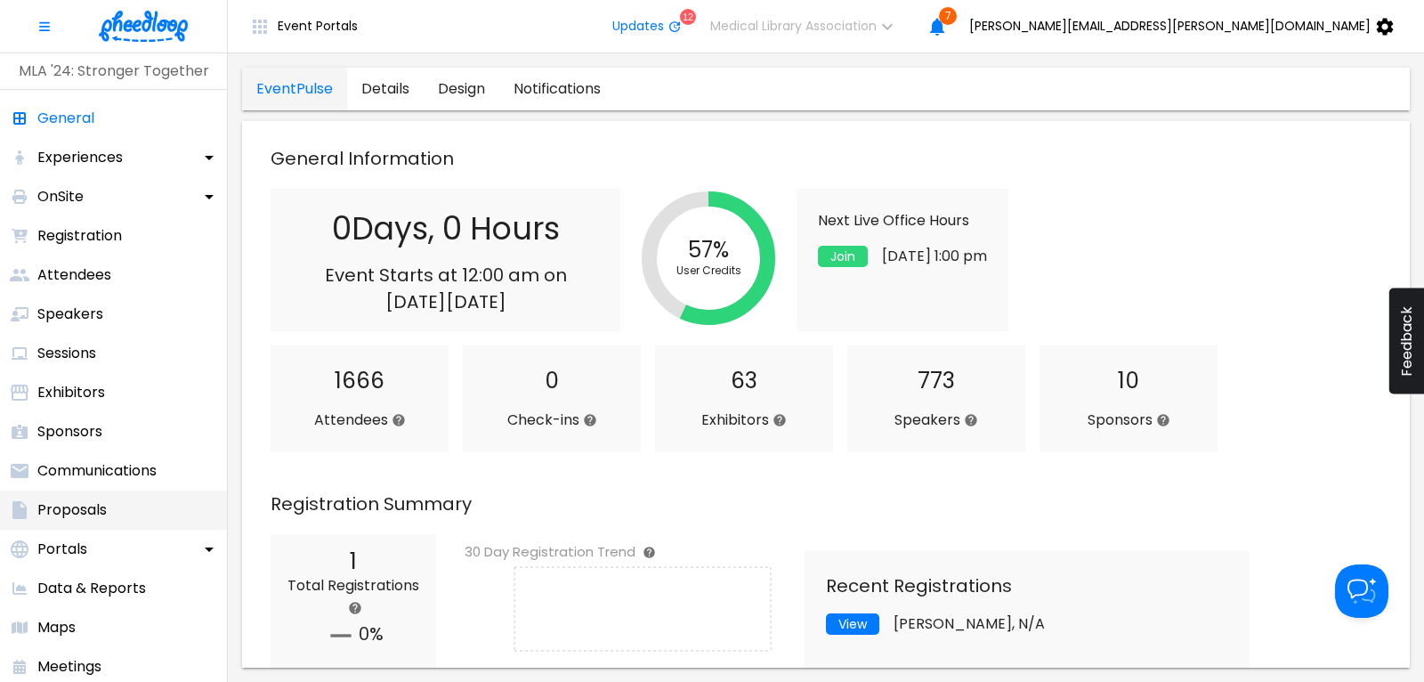
click at [79, 512] on p "Proposals" at bounding box center [71, 509] width 69 height 21
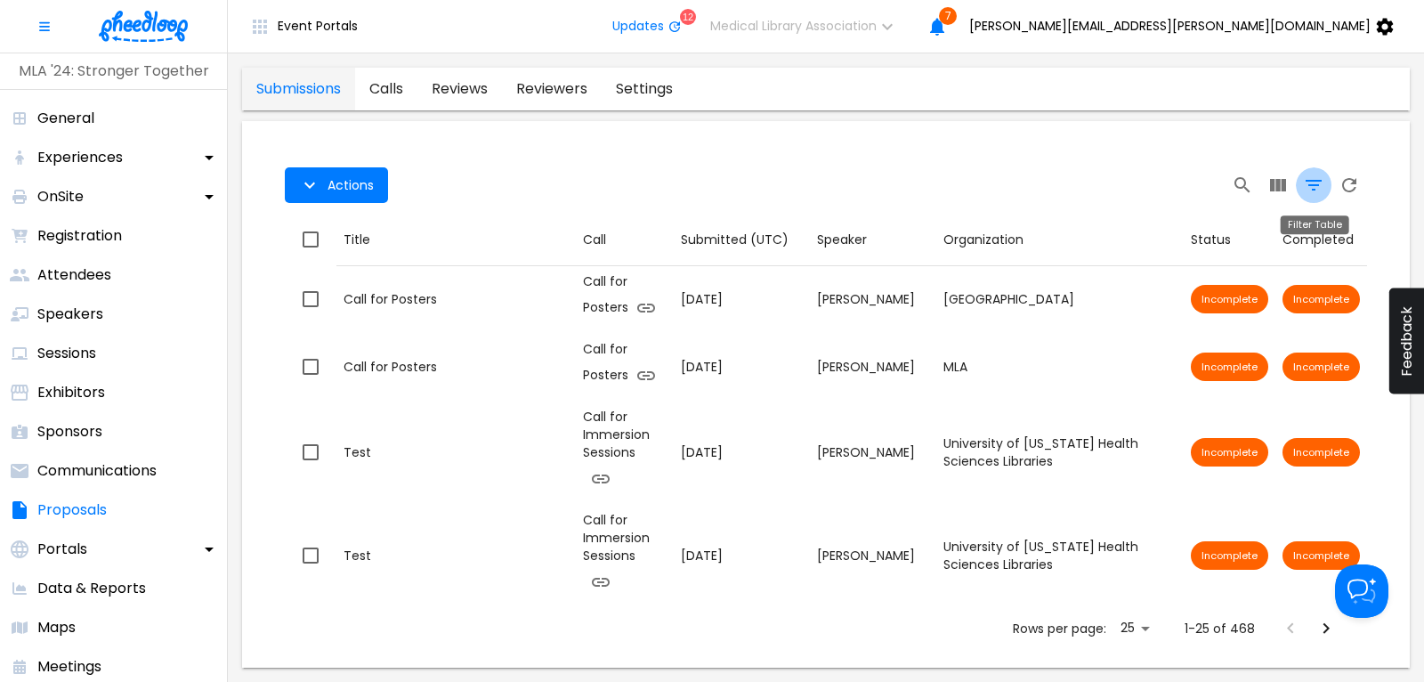
click at [1302, 176] on button "Filter Table" at bounding box center [1314, 185] width 36 height 36
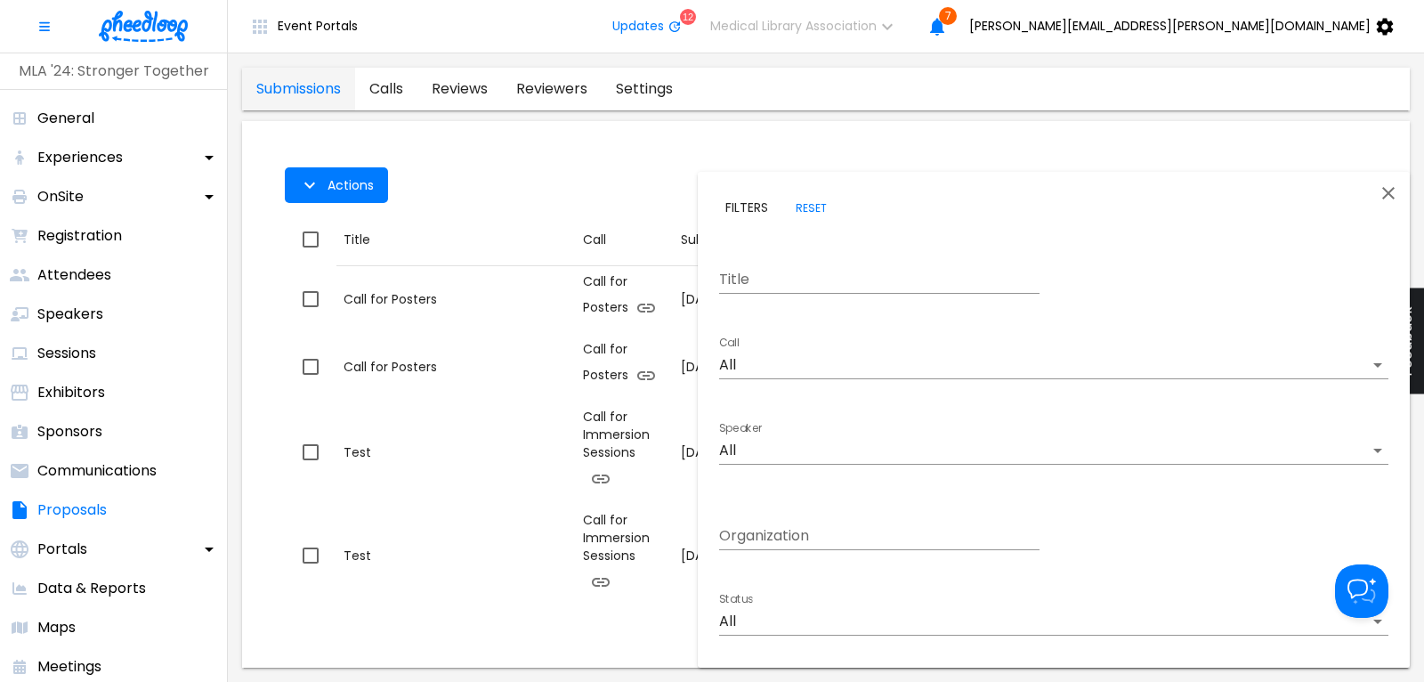
click at [774, 363] on body "Event Portals Updates 12 Medical Library Association 7 [PERSON_NAME][EMAIL_ADDR…" at bounding box center [712, 341] width 1424 height 682
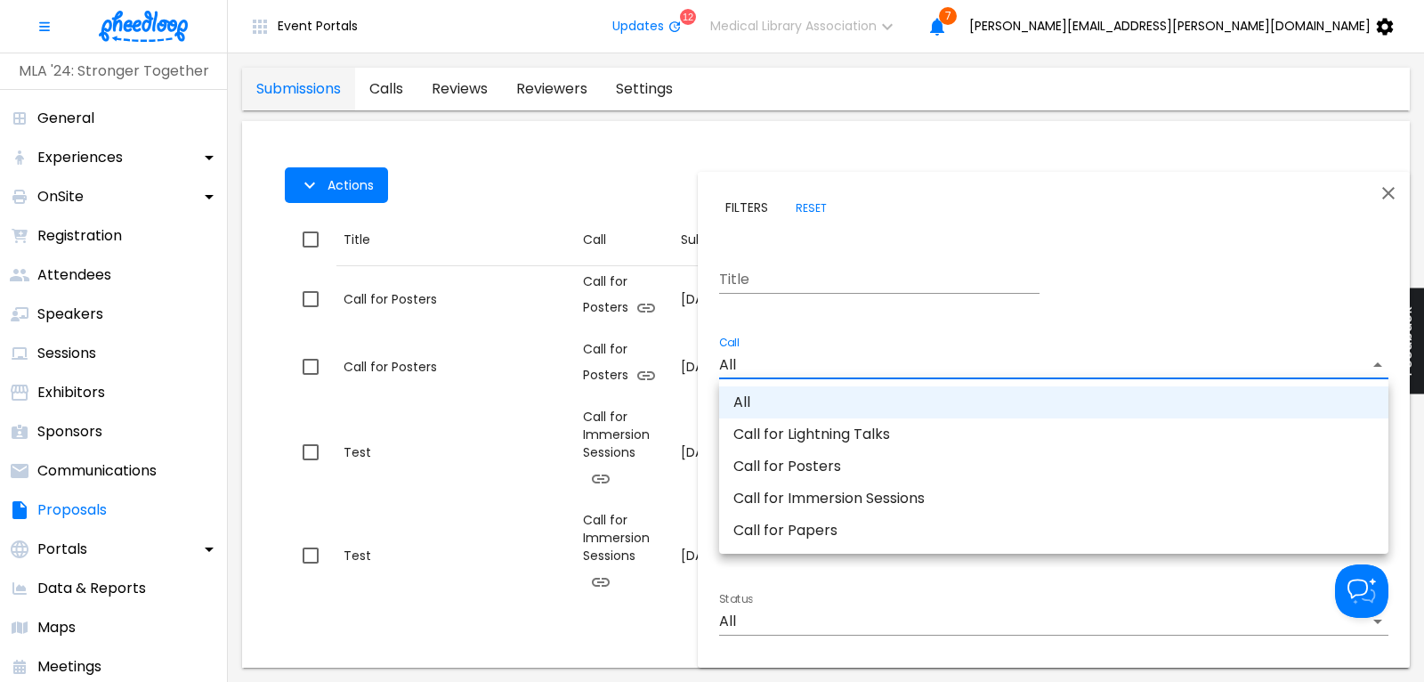
click at [839, 498] on li "Call for Immersion Sessions" at bounding box center [1053, 498] width 669 height 32
type input "CALG1ABO8H5K6FN"
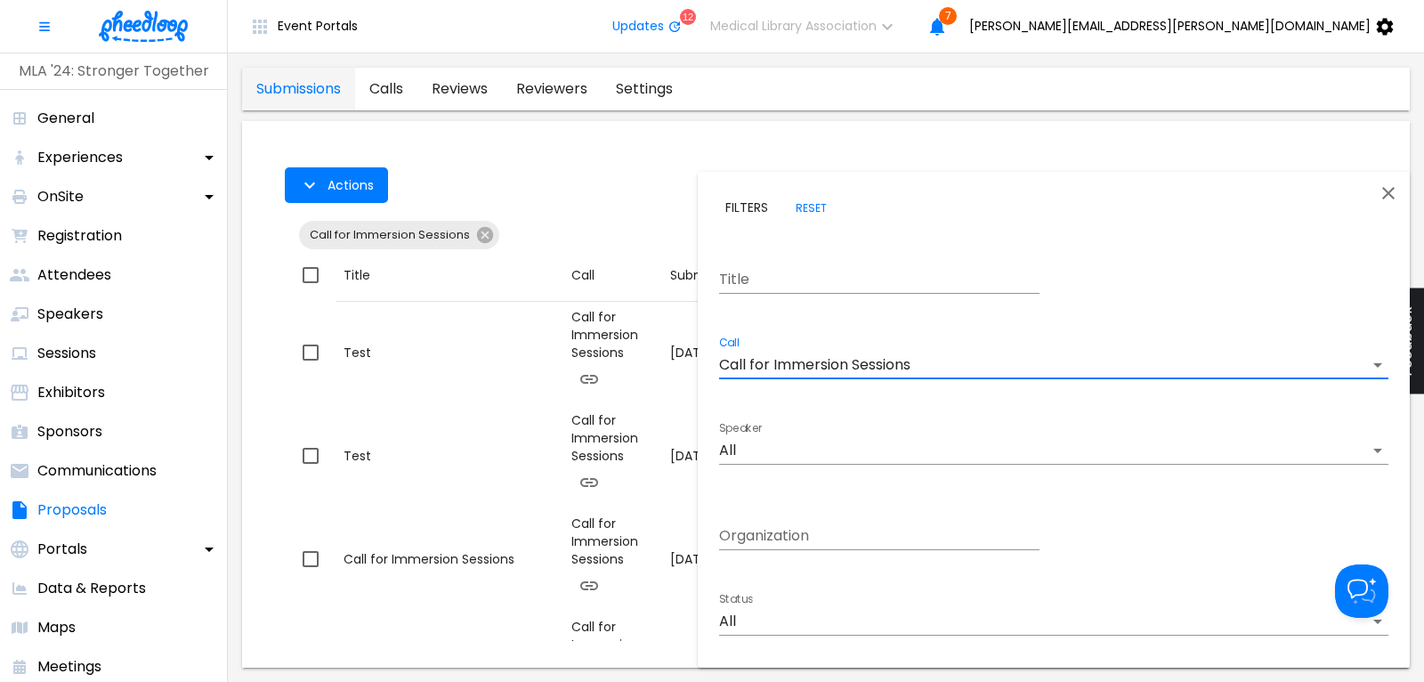
click at [555, 193] on div at bounding box center [712, 341] width 1424 height 682
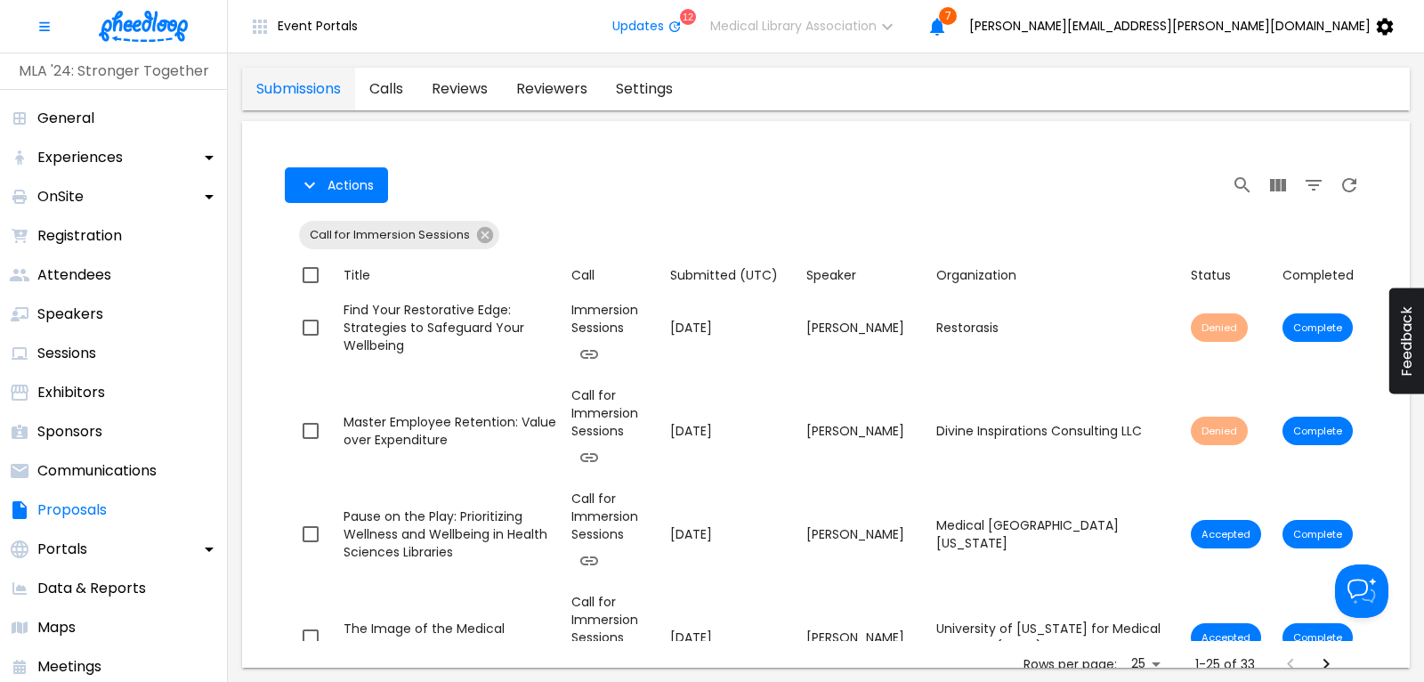
scroll to position [1196, 0]
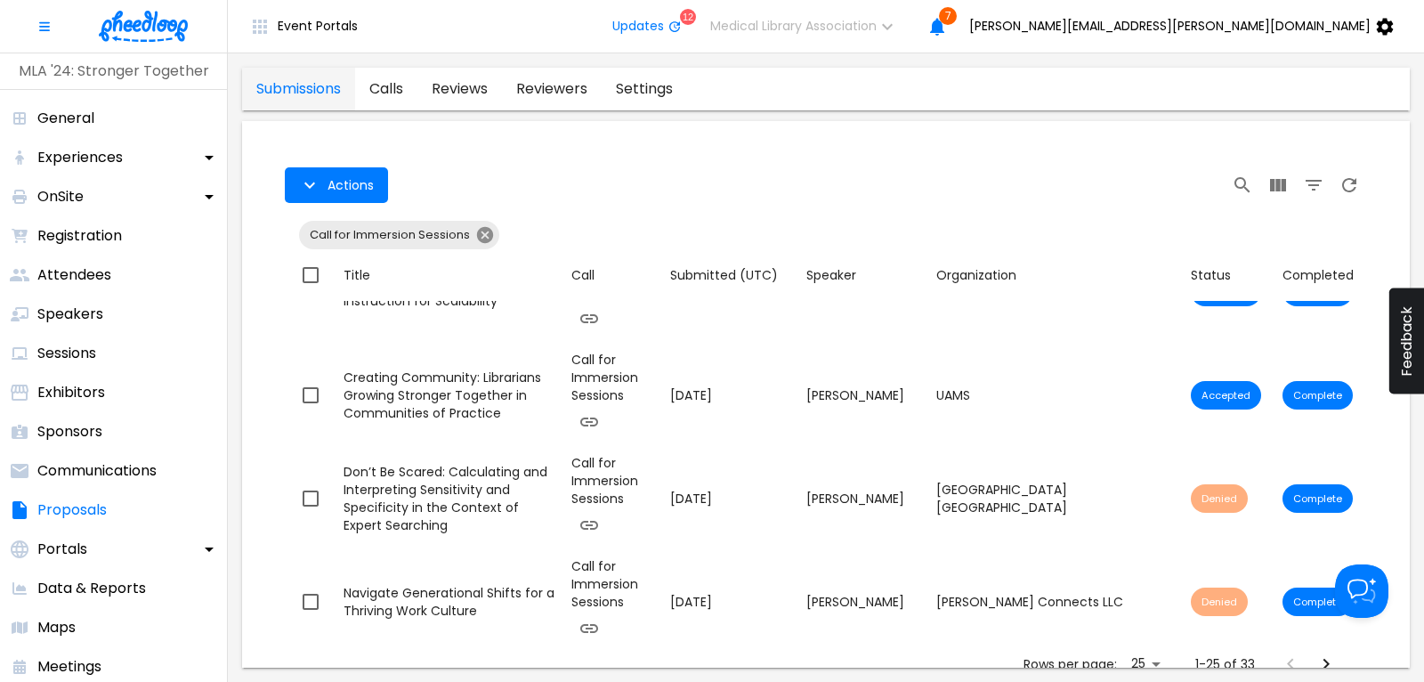
click at [482, 234] on icon at bounding box center [485, 235] width 16 height 16
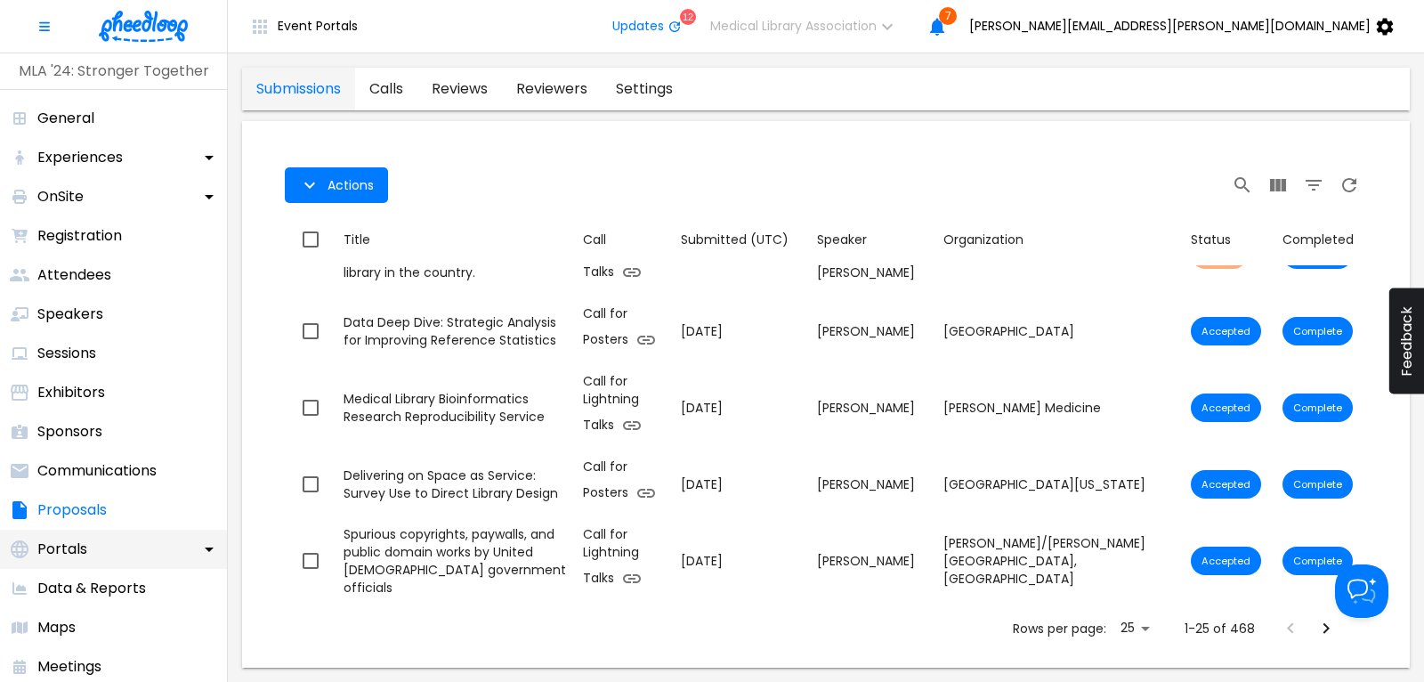
scroll to position [1072, 0]
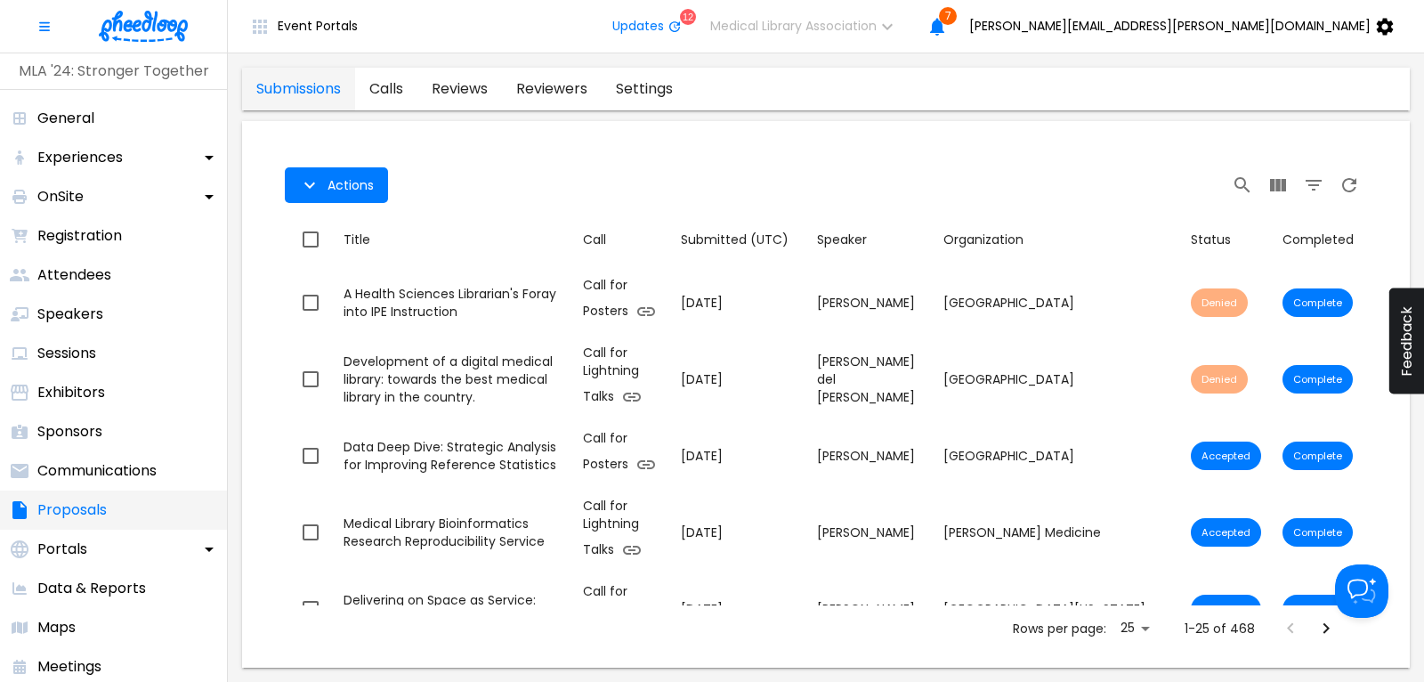
click at [74, 515] on p "Proposals" at bounding box center [71, 509] width 69 height 21
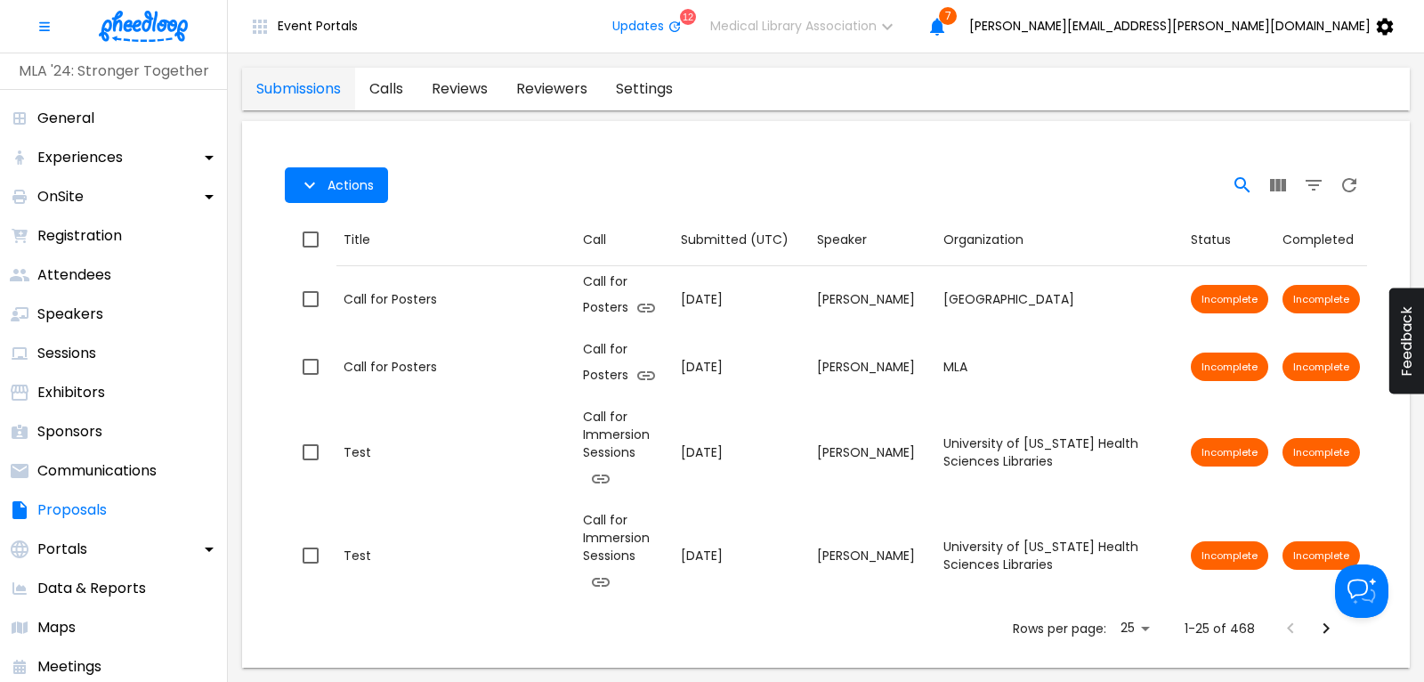
click at [1245, 181] on icon "Search" at bounding box center [1242, 184] width 15 height 15
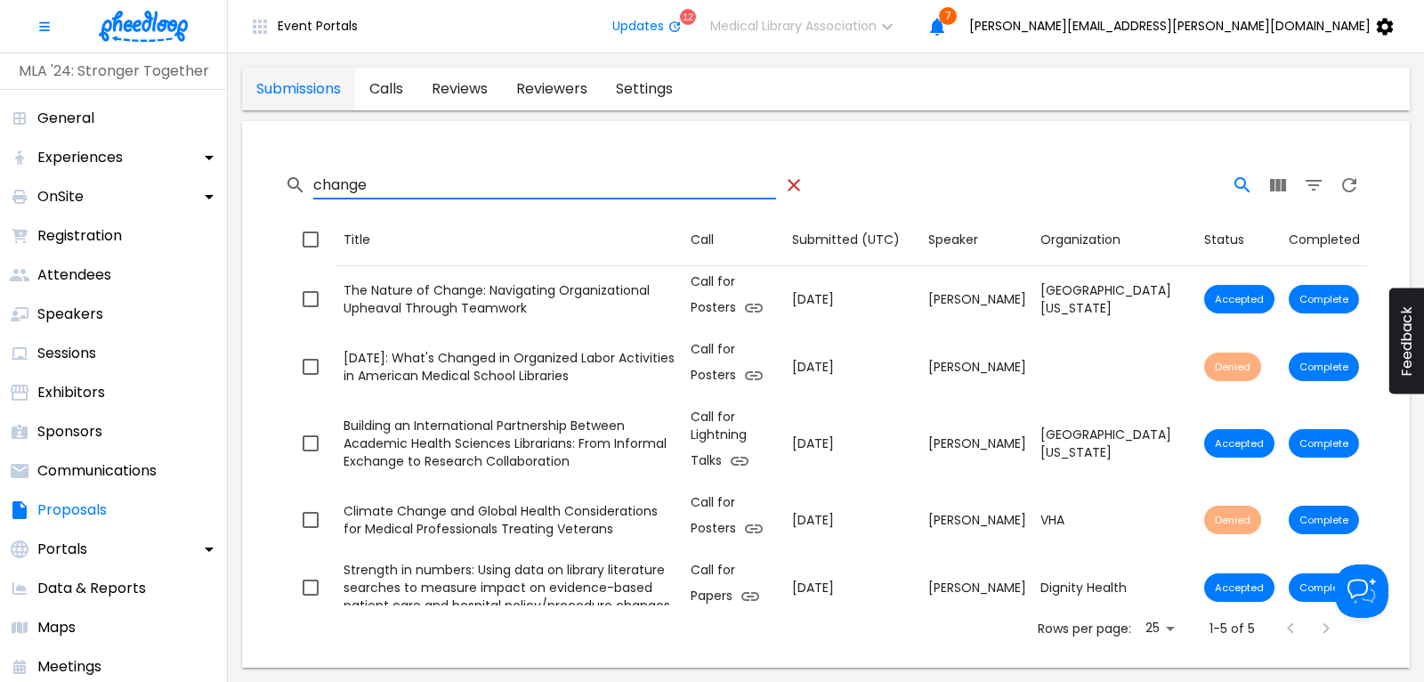
type input "change"
click at [786, 181] on icon "Table Toolbar" at bounding box center [793, 184] width 21 height 21
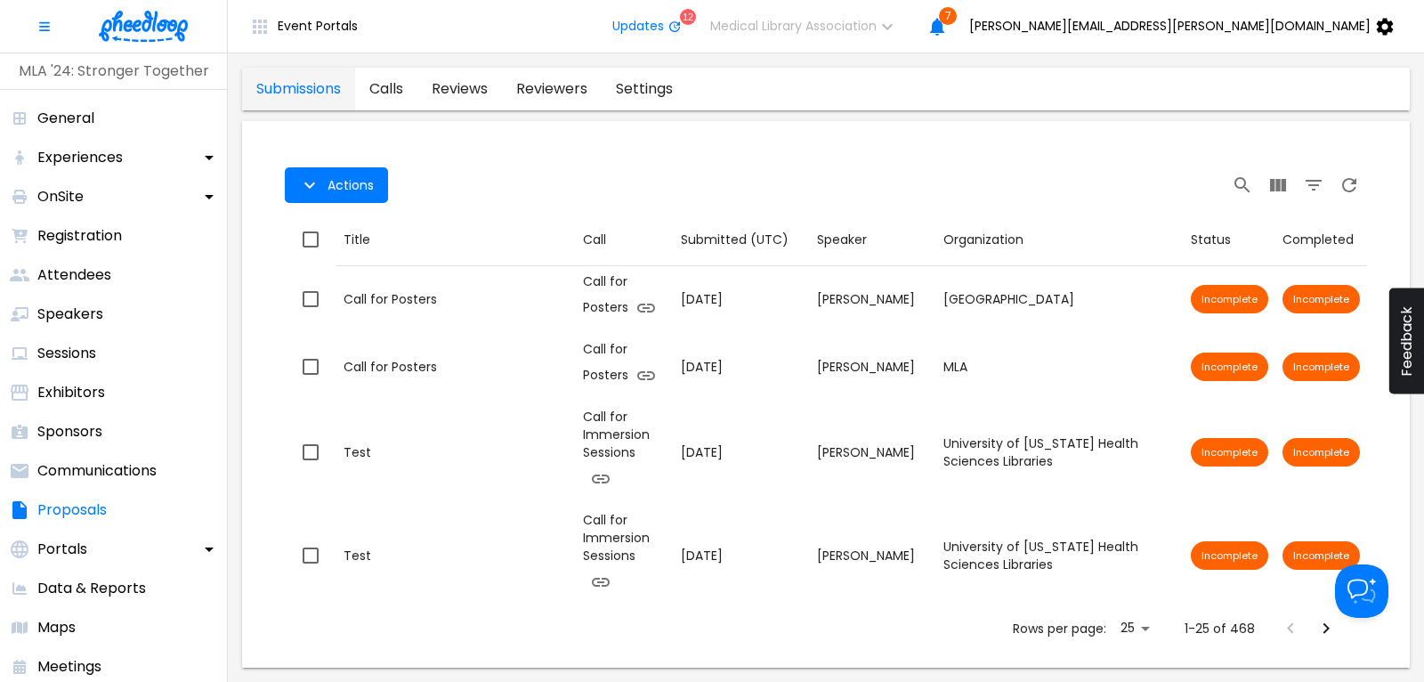
click at [149, 31] on img at bounding box center [143, 26] width 89 height 31
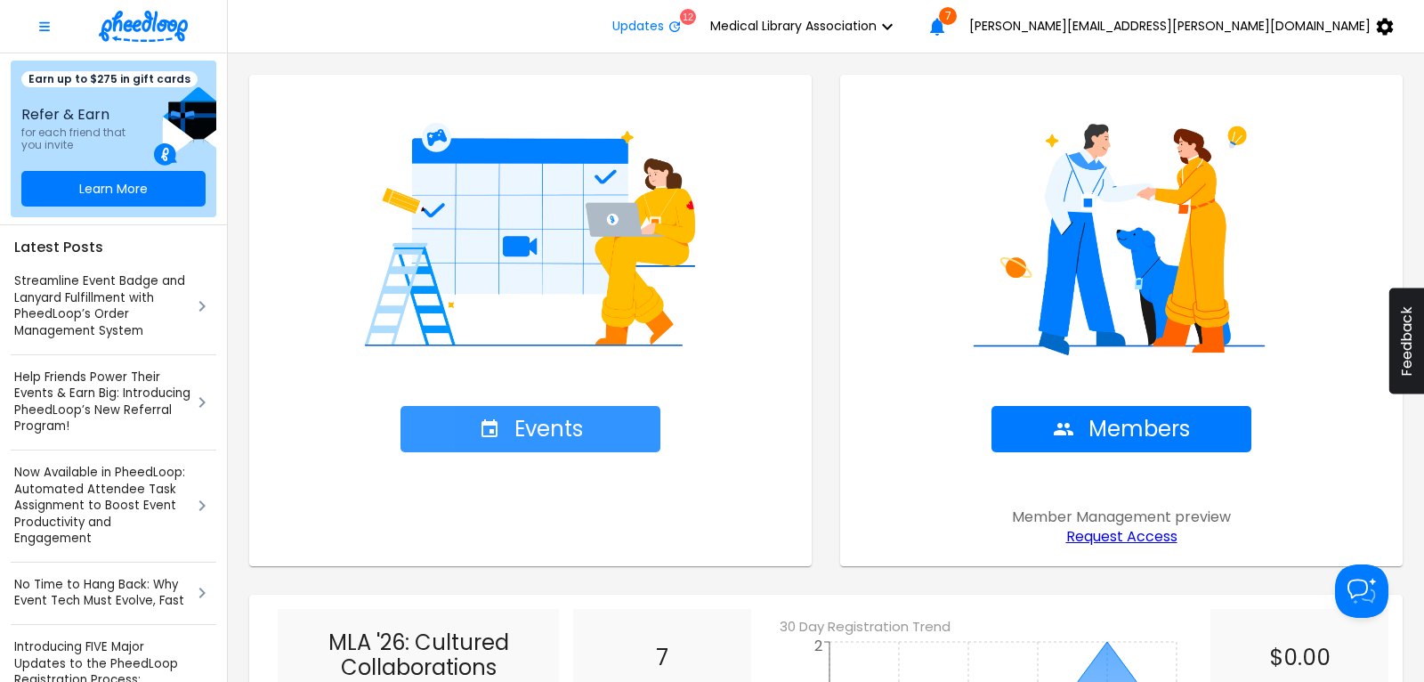
click at [549, 442] on span "Events" at bounding box center [531, 429] width 104 height 25
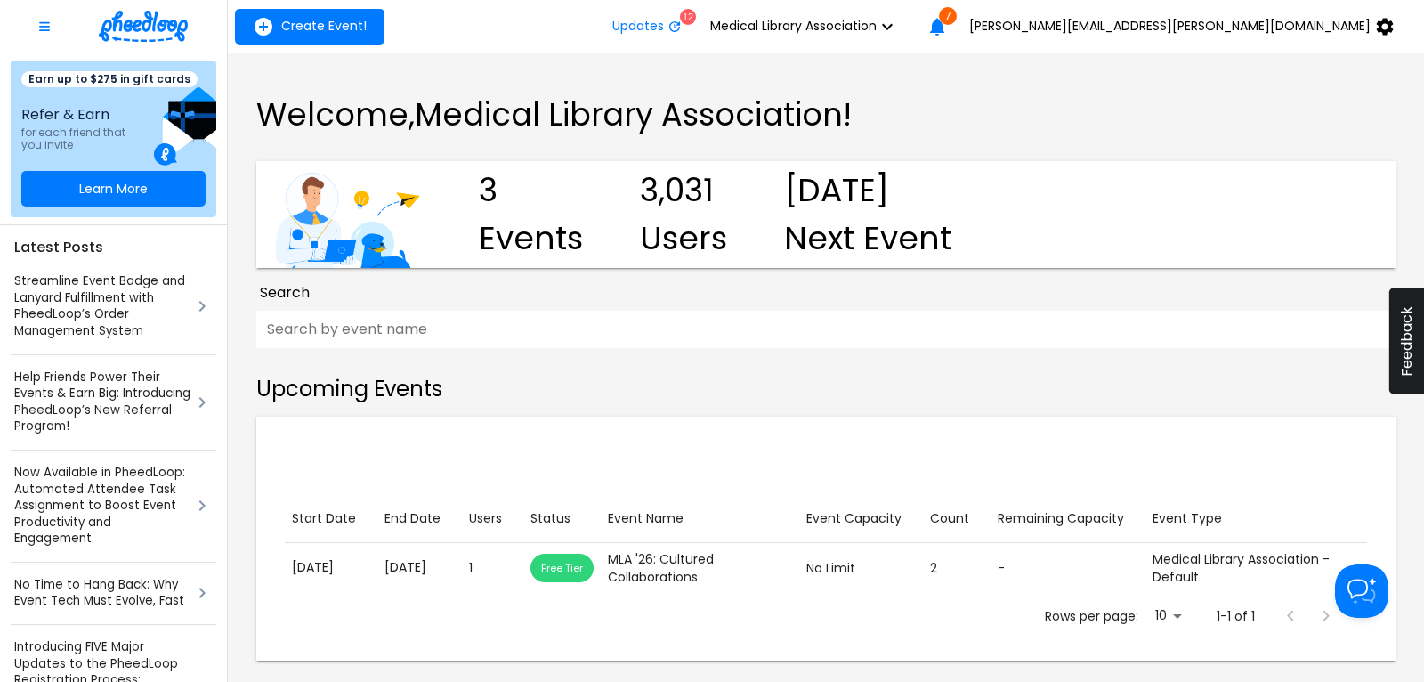
scroll to position [361, 0]
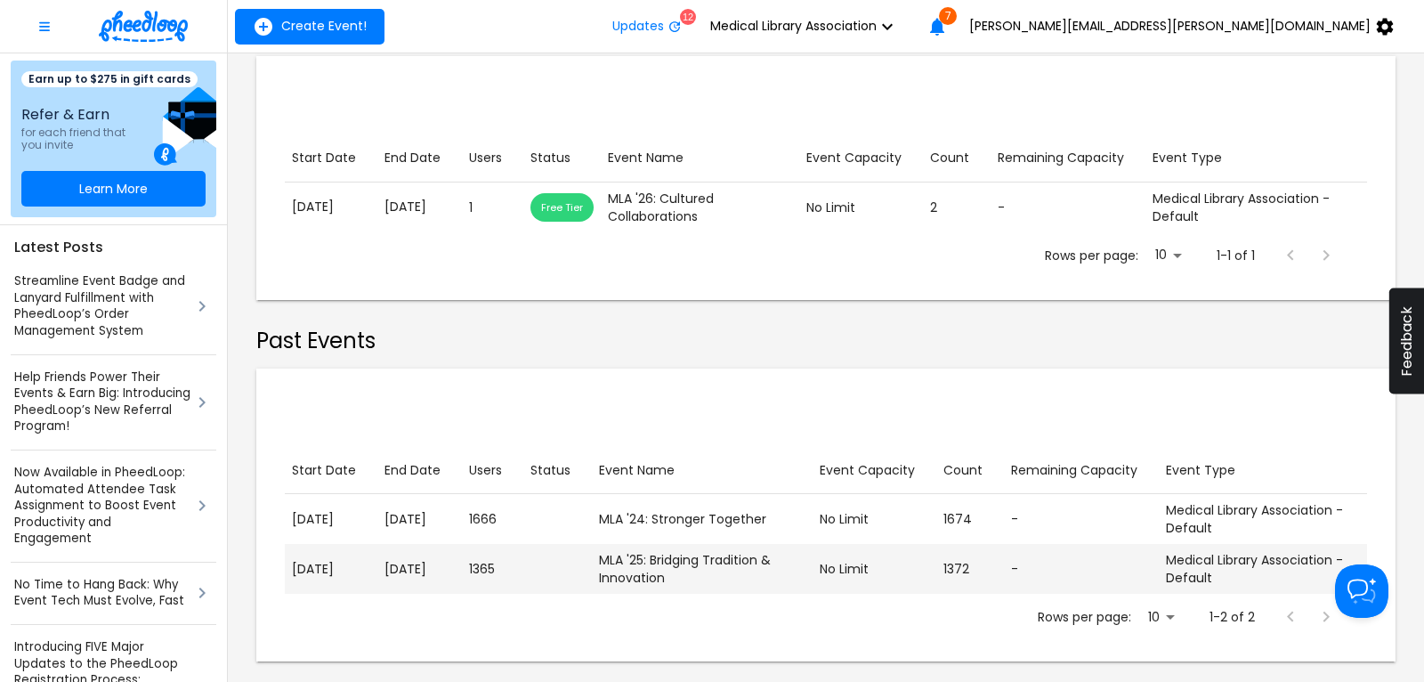
click at [354, 579] on p "[DATE]" at bounding box center [331, 569] width 78 height 19
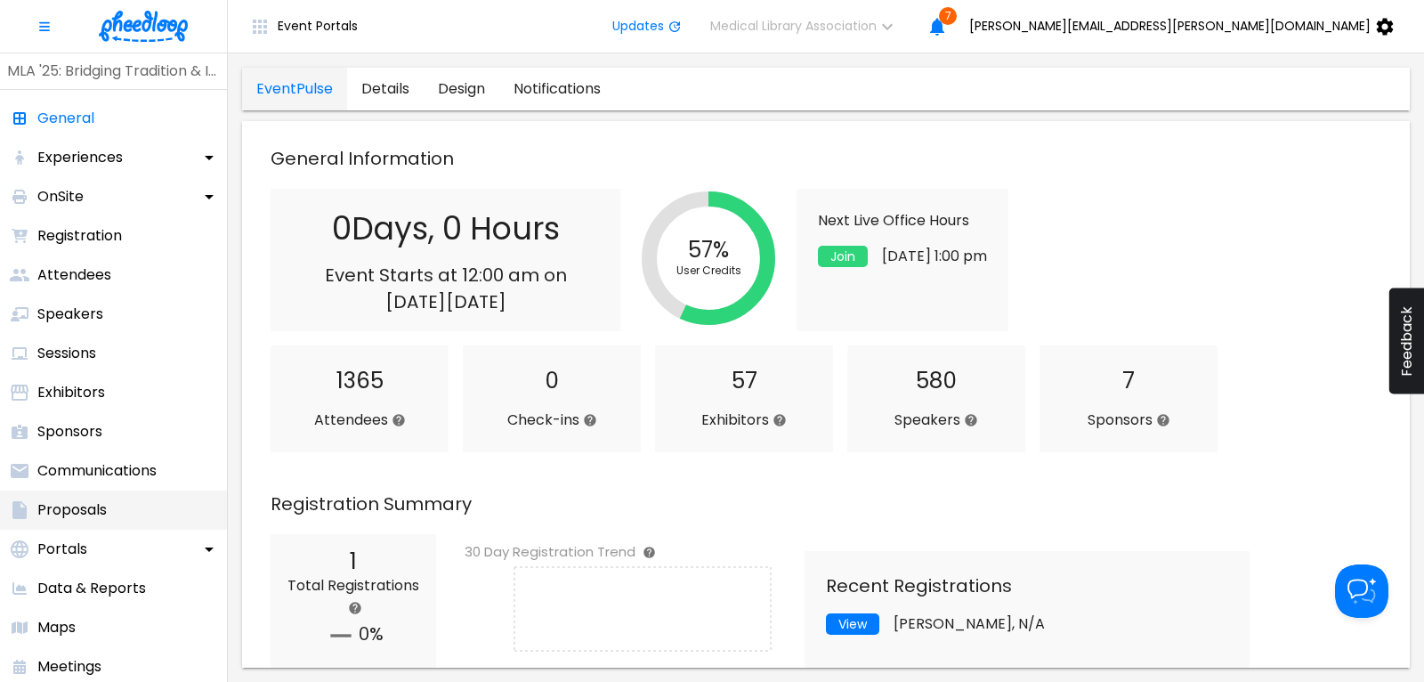
click at [102, 500] on p "Proposals" at bounding box center [71, 509] width 69 height 21
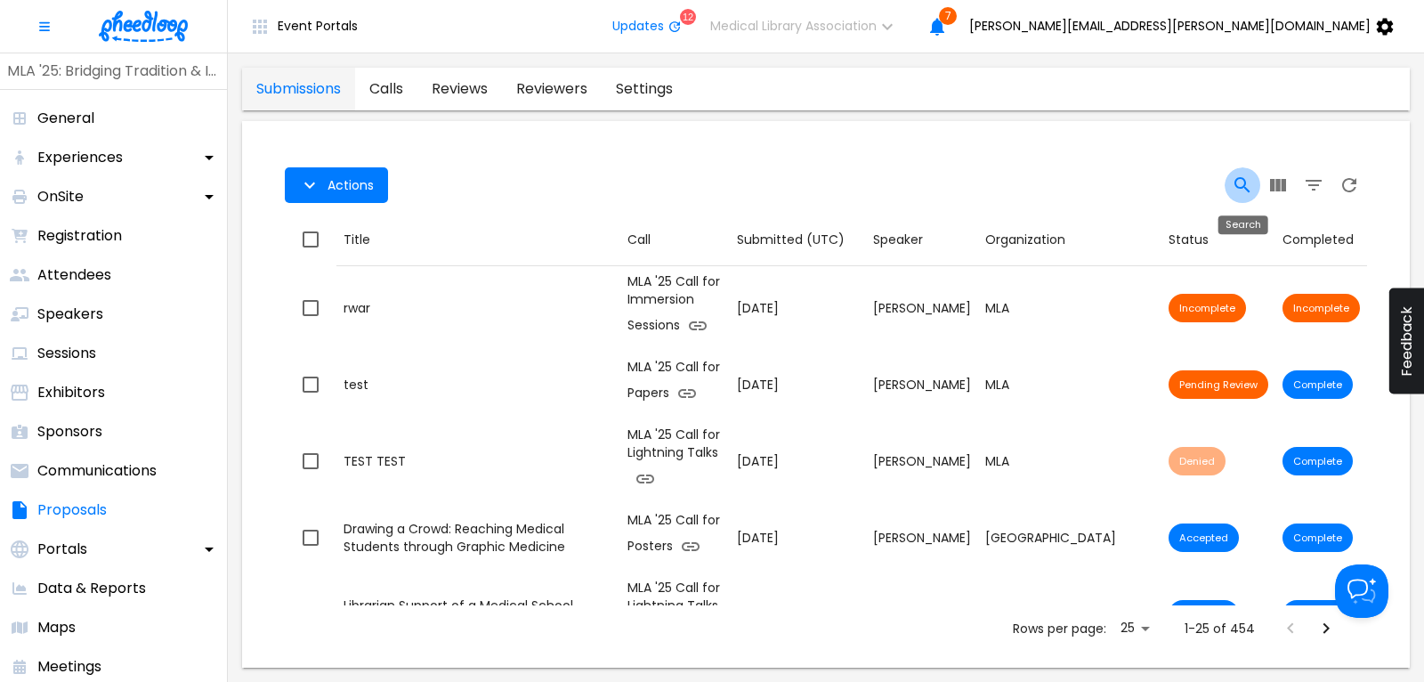
click at [1245, 181] on icon "Search" at bounding box center [1242, 184] width 21 height 21
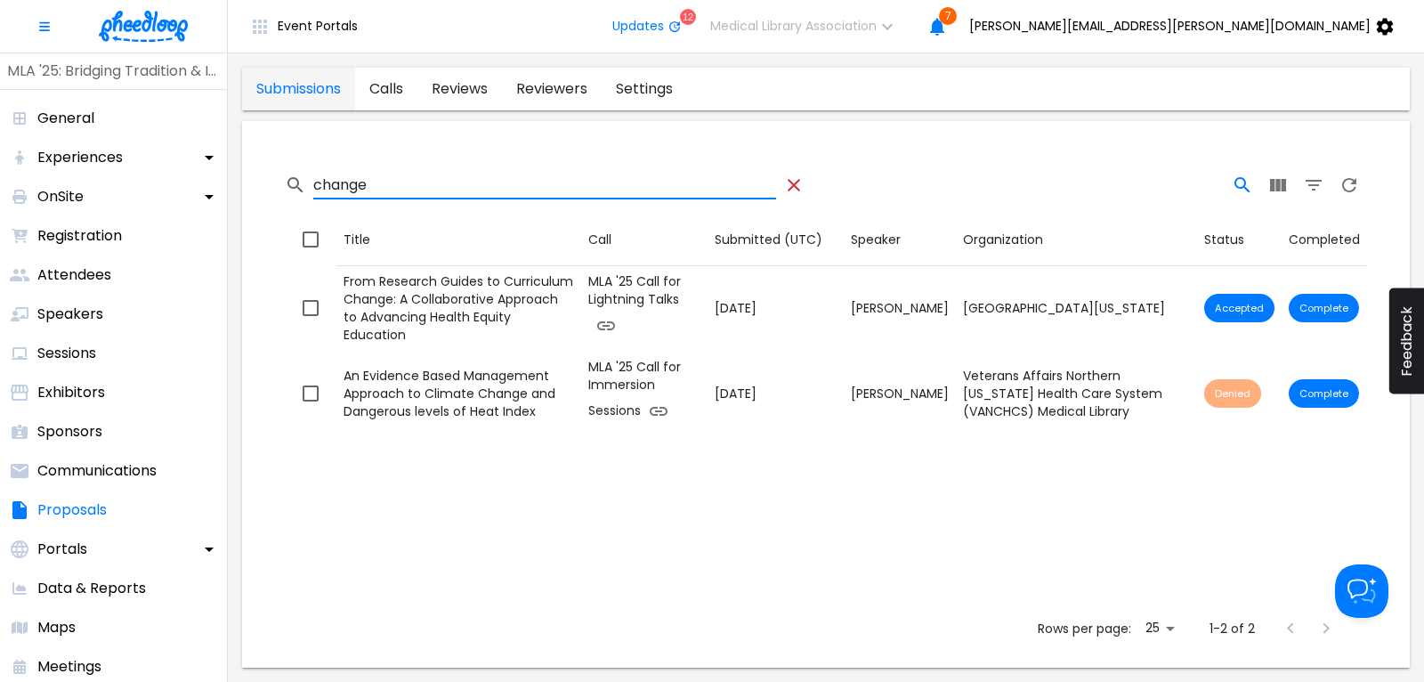
type input "change"
click at [787, 182] on icon "Table Toolbar" at bounding box center [793, 184] width 21 height 21
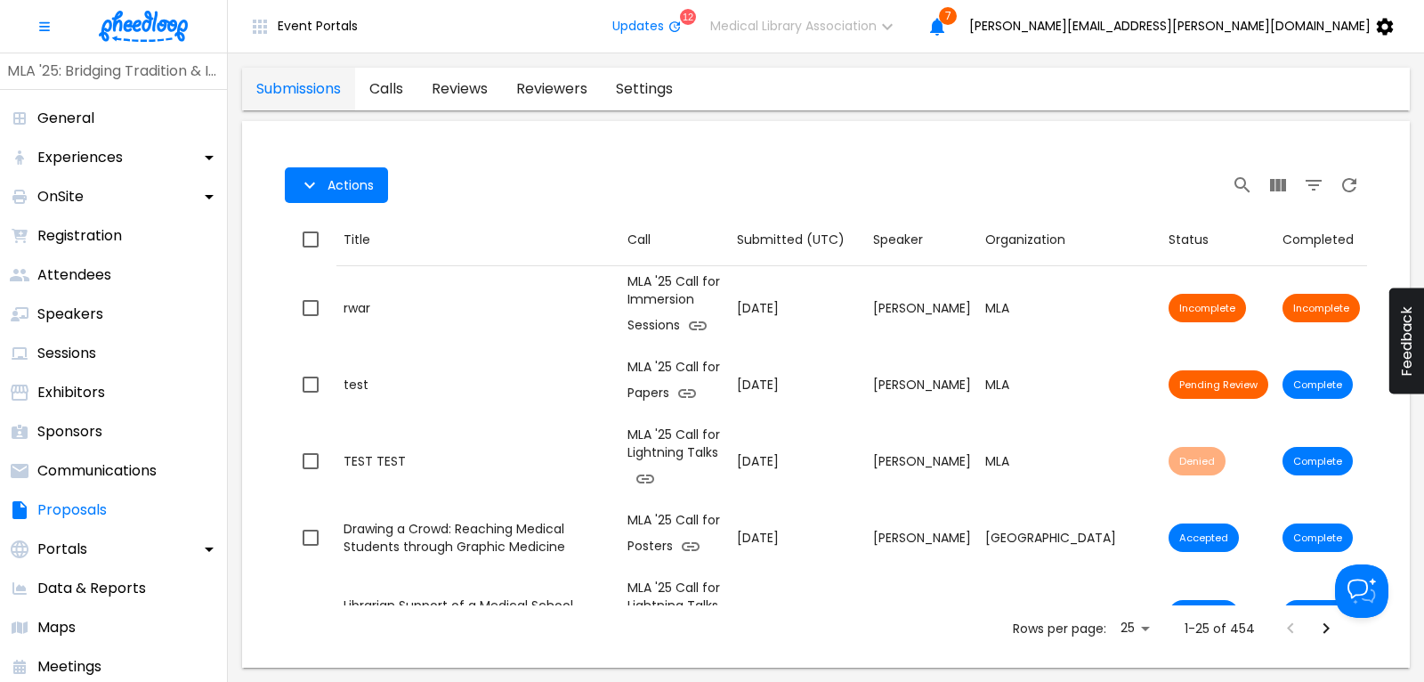
click at [142, 21] on img at bounding box center [143, 26] width 89 height 31
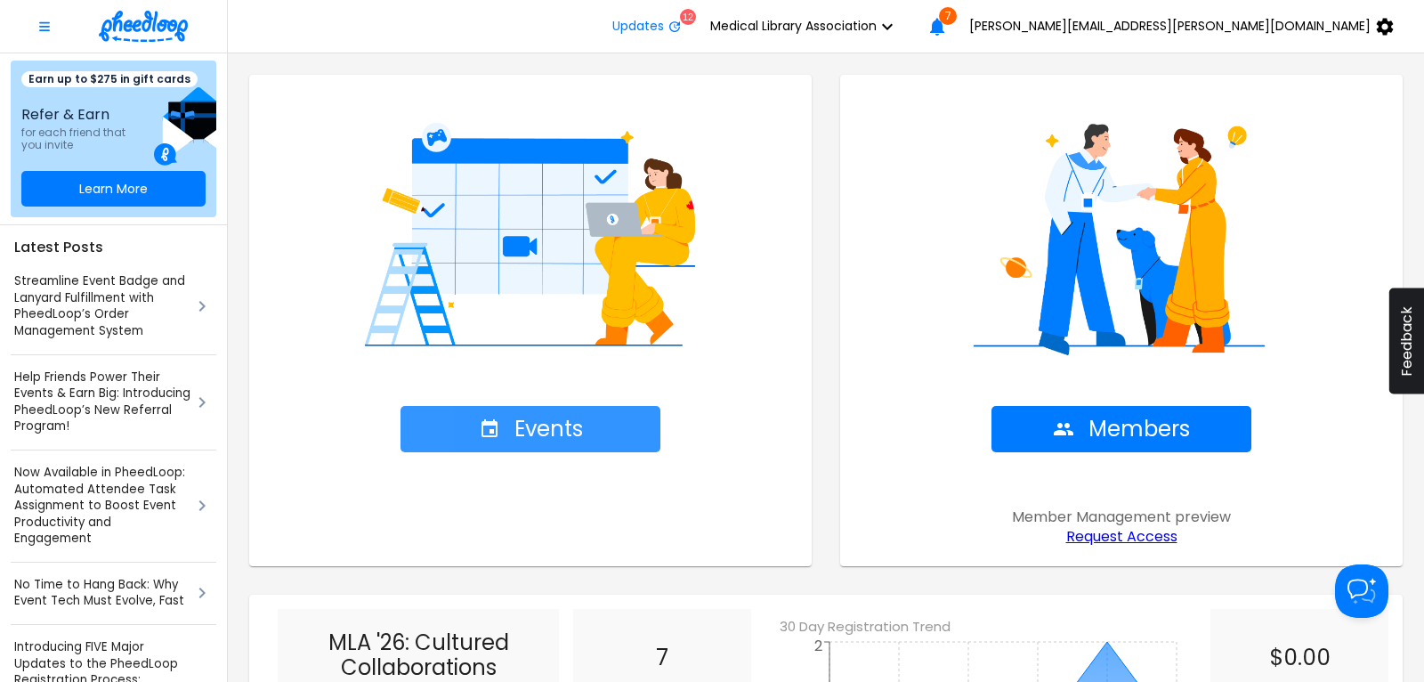
click at [569, 423] on span "Events" at bounding box center [531, 429] width 104 height 25
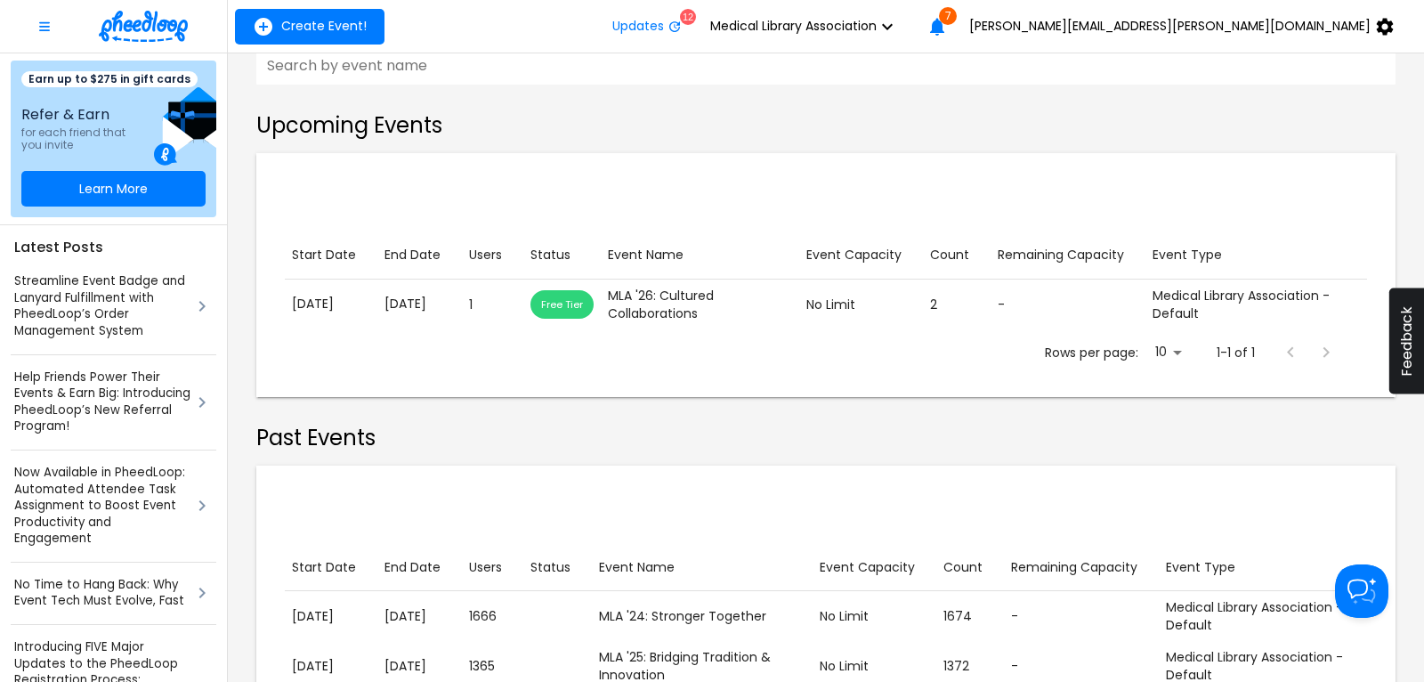
scroll to position [361, 0]
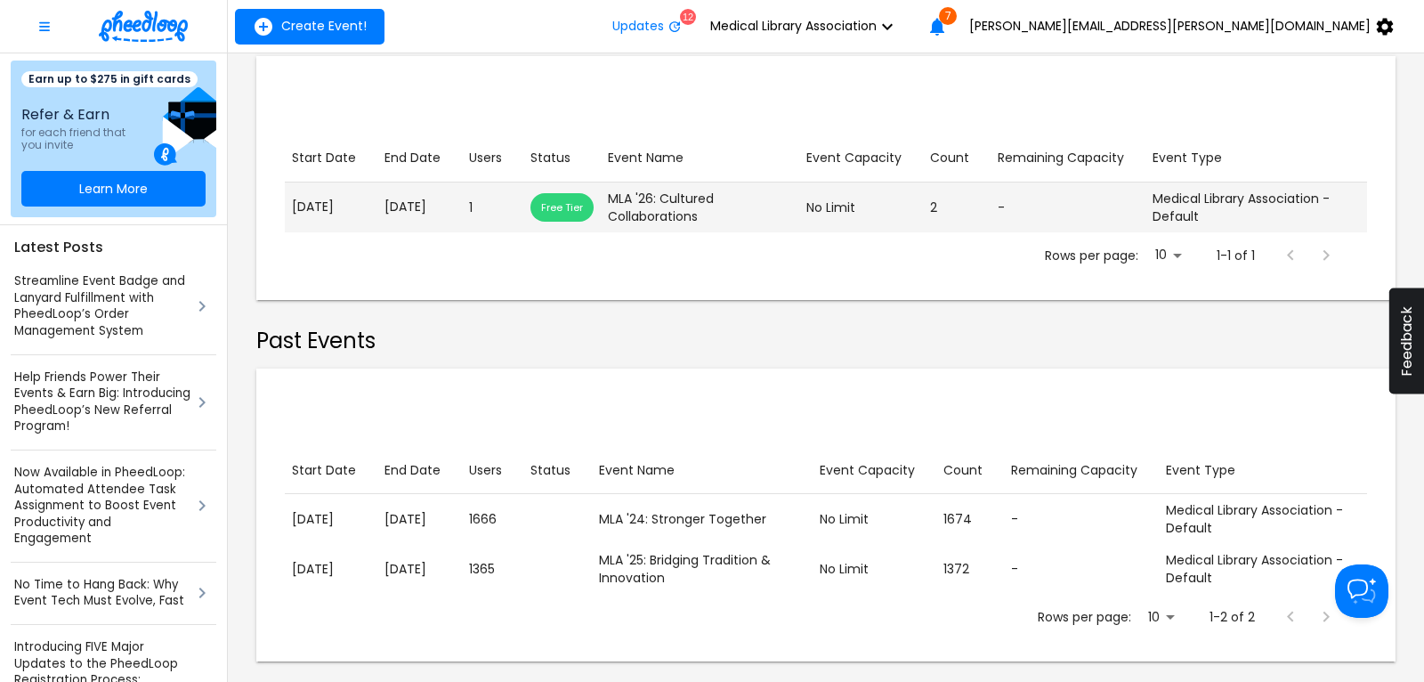
click at [395, 212] on p "[DATE]" at bounding box center [420, 207] width 70 height 19
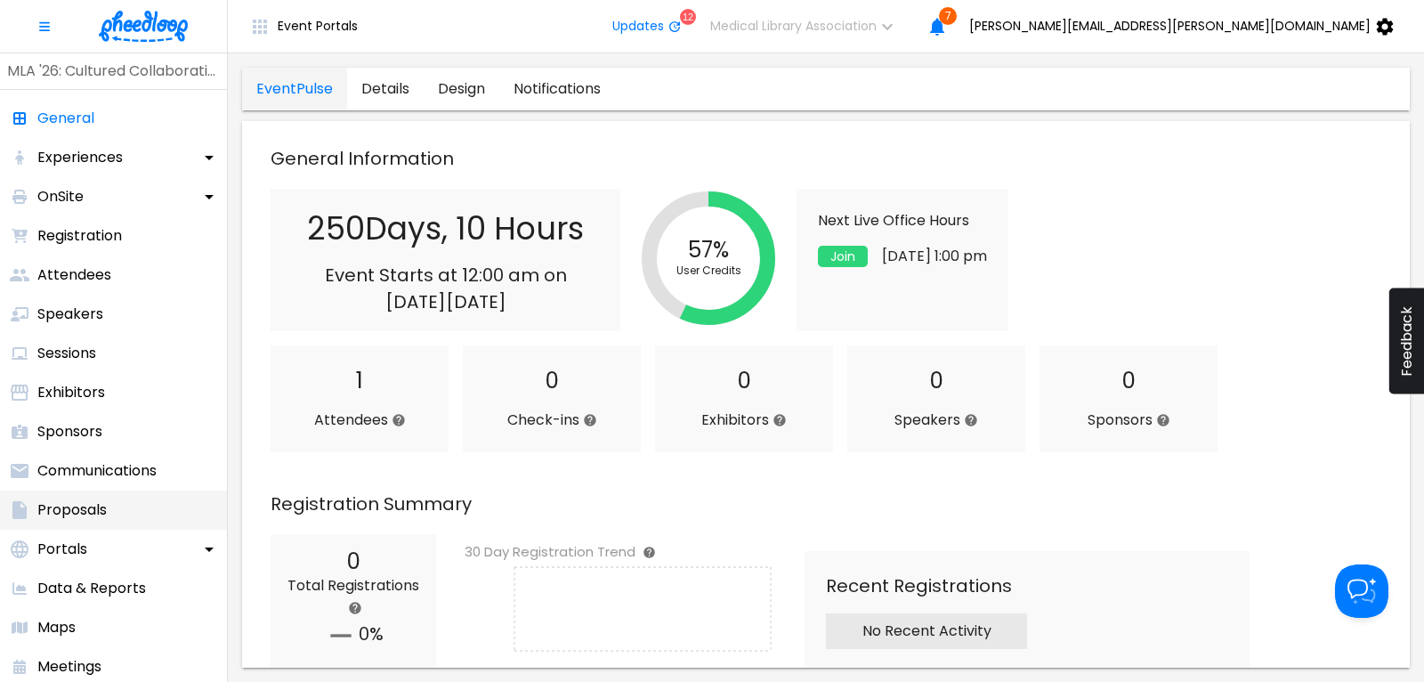
click at [80, 504] on p "Proposals" at bounding box center [71, 509] width 69 height 21
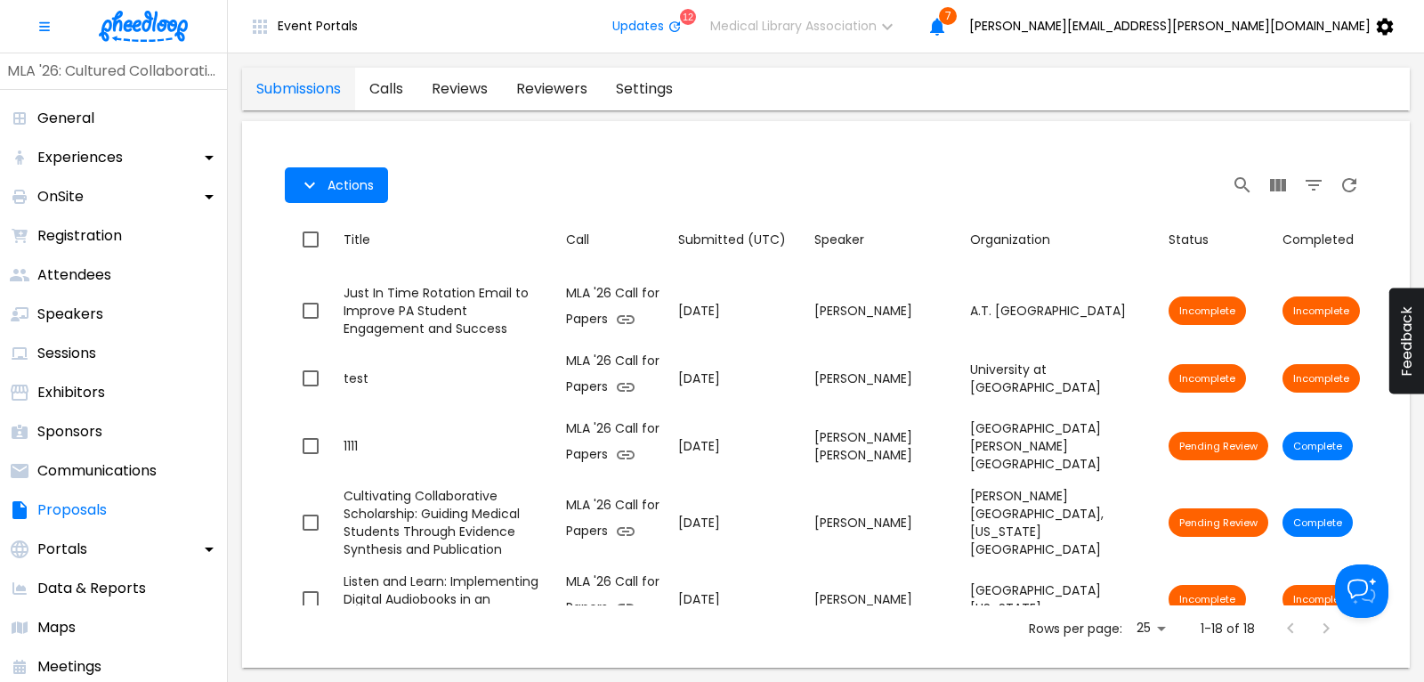
scroll to position [240, 0]
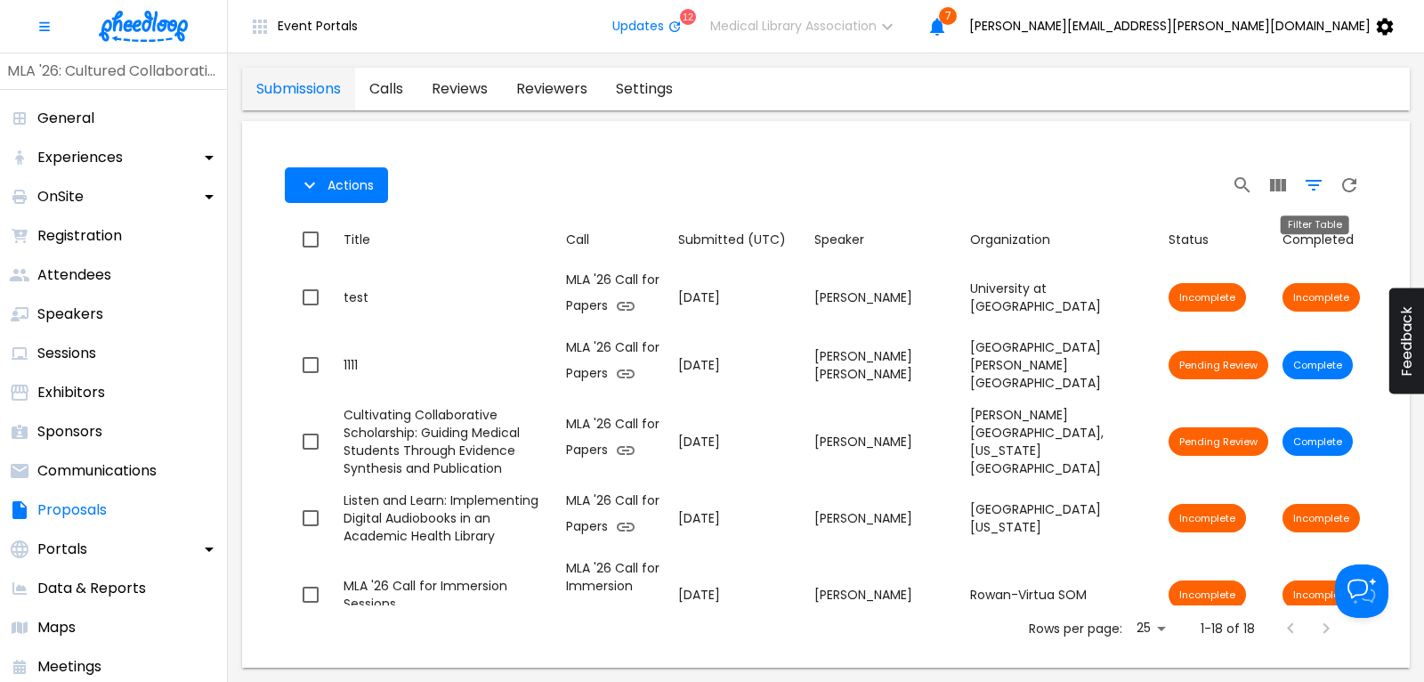
click at [1322, 176] on icon "Filter Table" at bounding box center [1313, 184] width 21 height 21
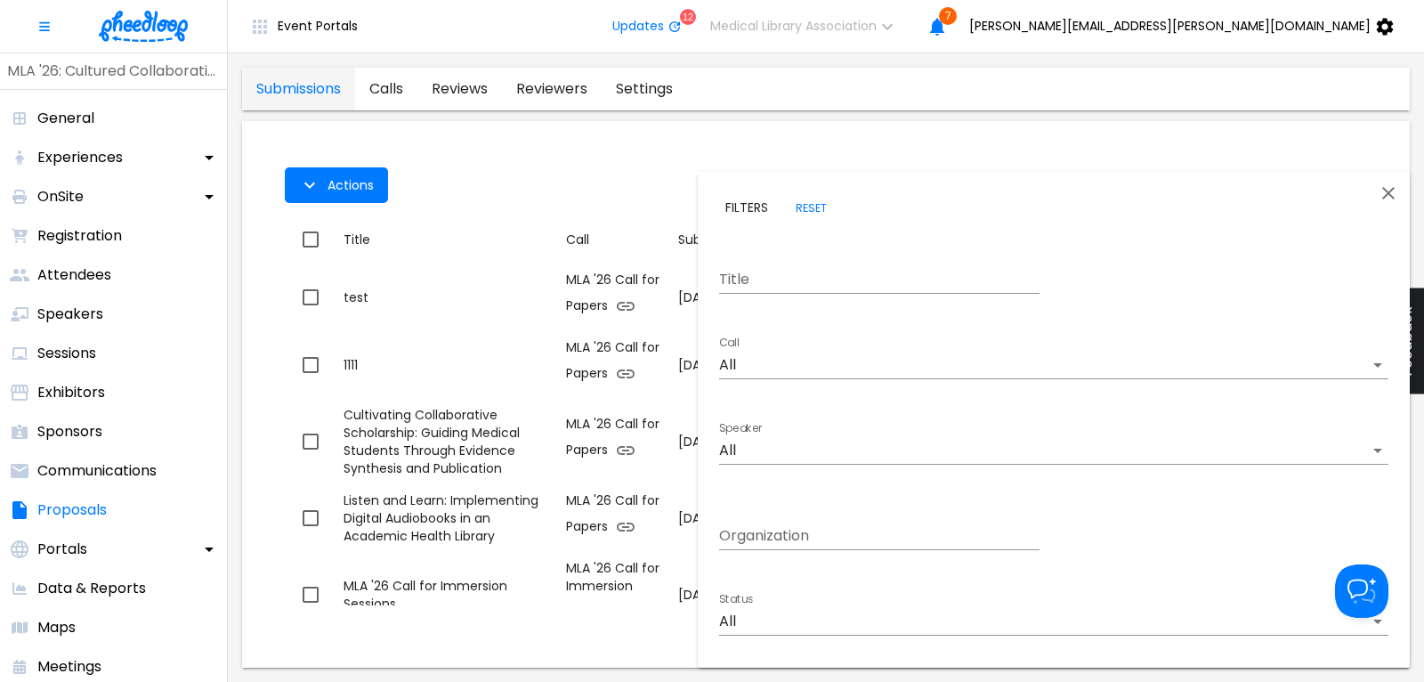
click at [783, 363] on body "Event Portals Updates 12 Medical Library Association 7 [PERSON_NAME][EMAIL_ADDR…" at bounding box center [712, 341] width 1424 height 682
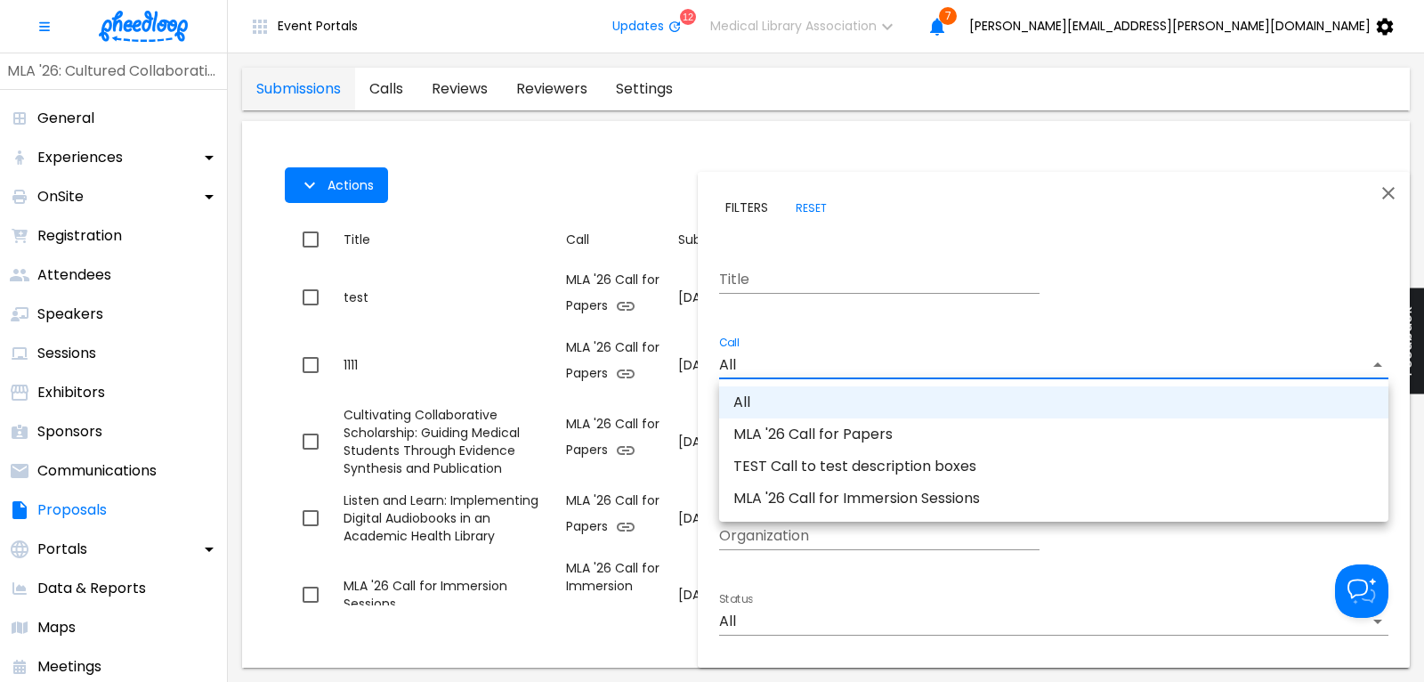
click at [833, 497] on li "MLA '26 Call for Immersion Sessions" at bounding box center [1053, 498] width 669 height 32
type input "CALKIRA09Z18DK8"
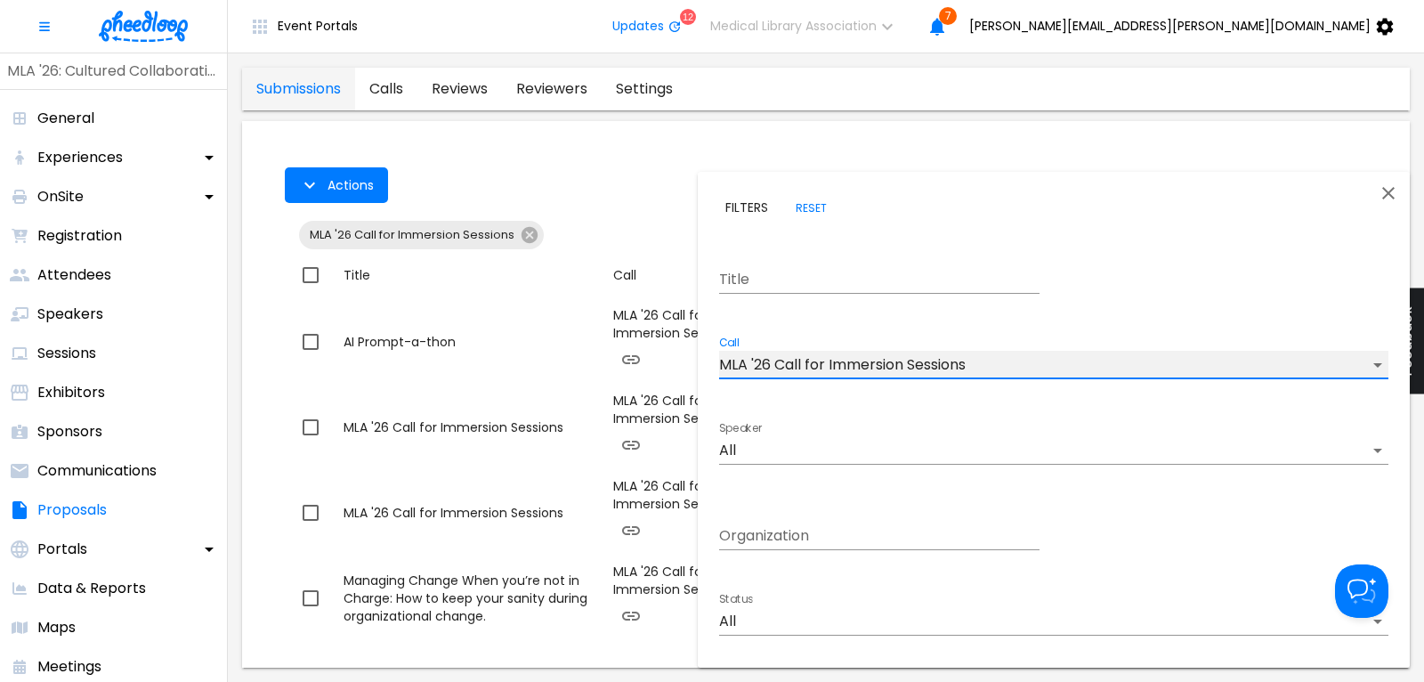
scroll to position [2, 0]
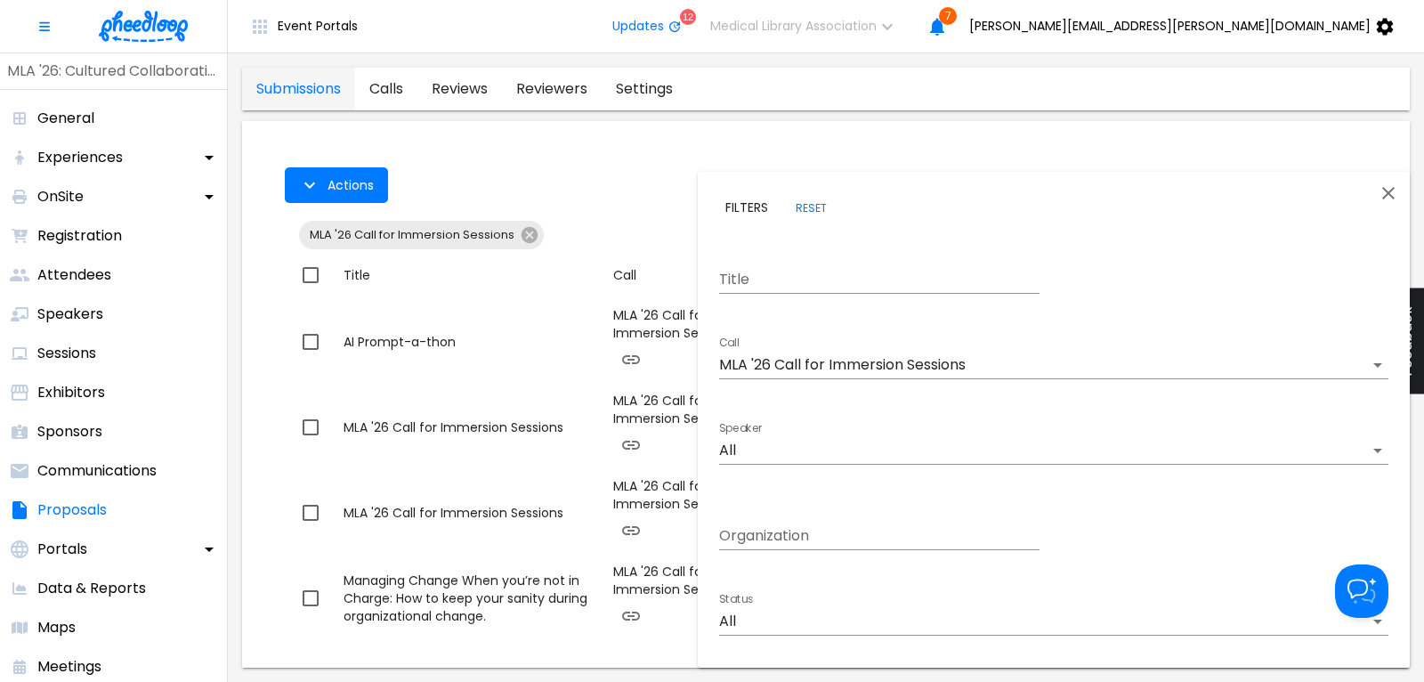
click at [576, 179] on div at bounding box center [712, 341] width 1424 height 682
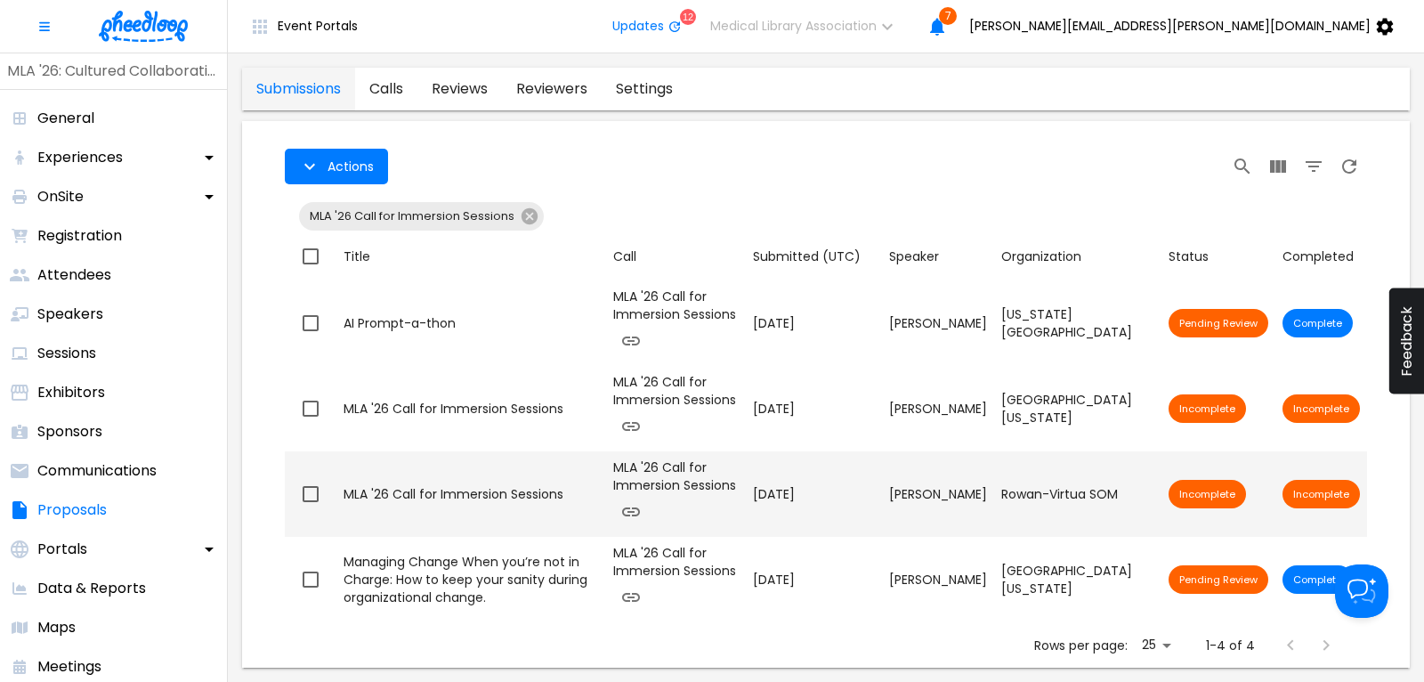
scroll to position [0, 0]
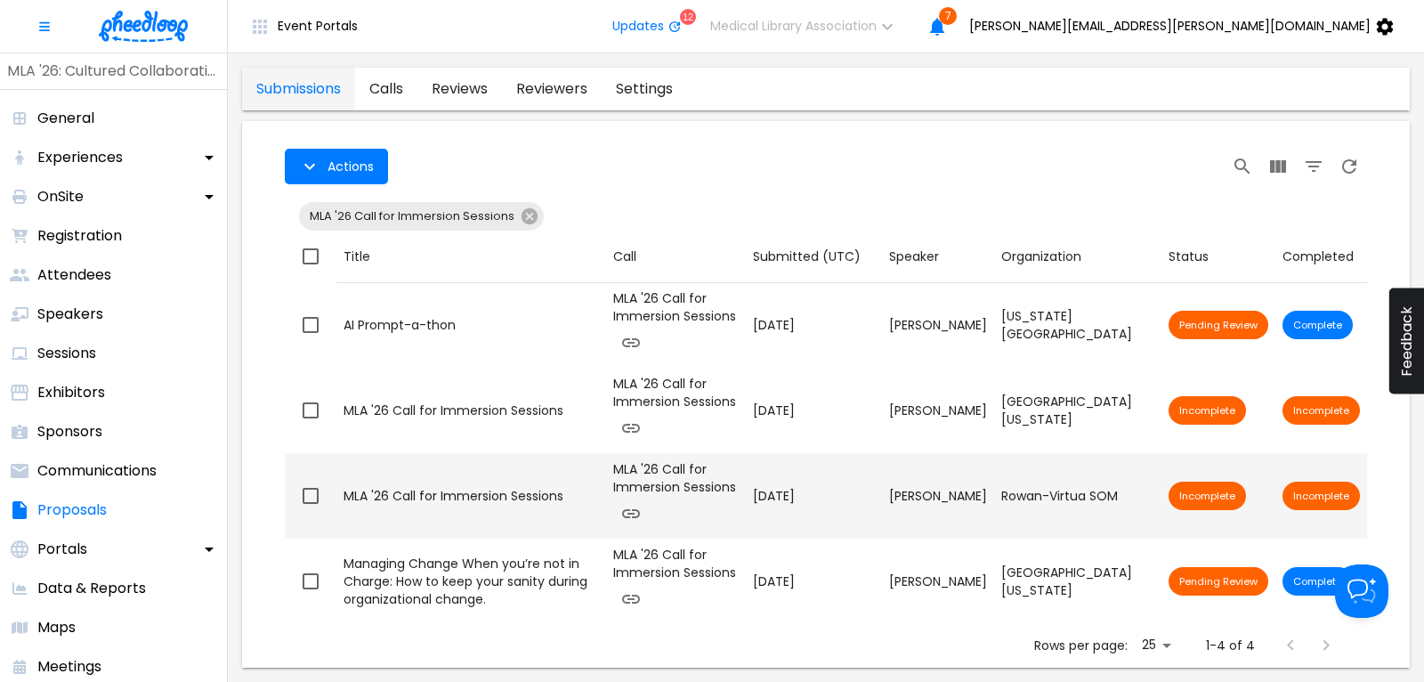
click at [920, 505] on div "[PERSON_NAME]" at bounding box center [938, 496] width 98 height 18
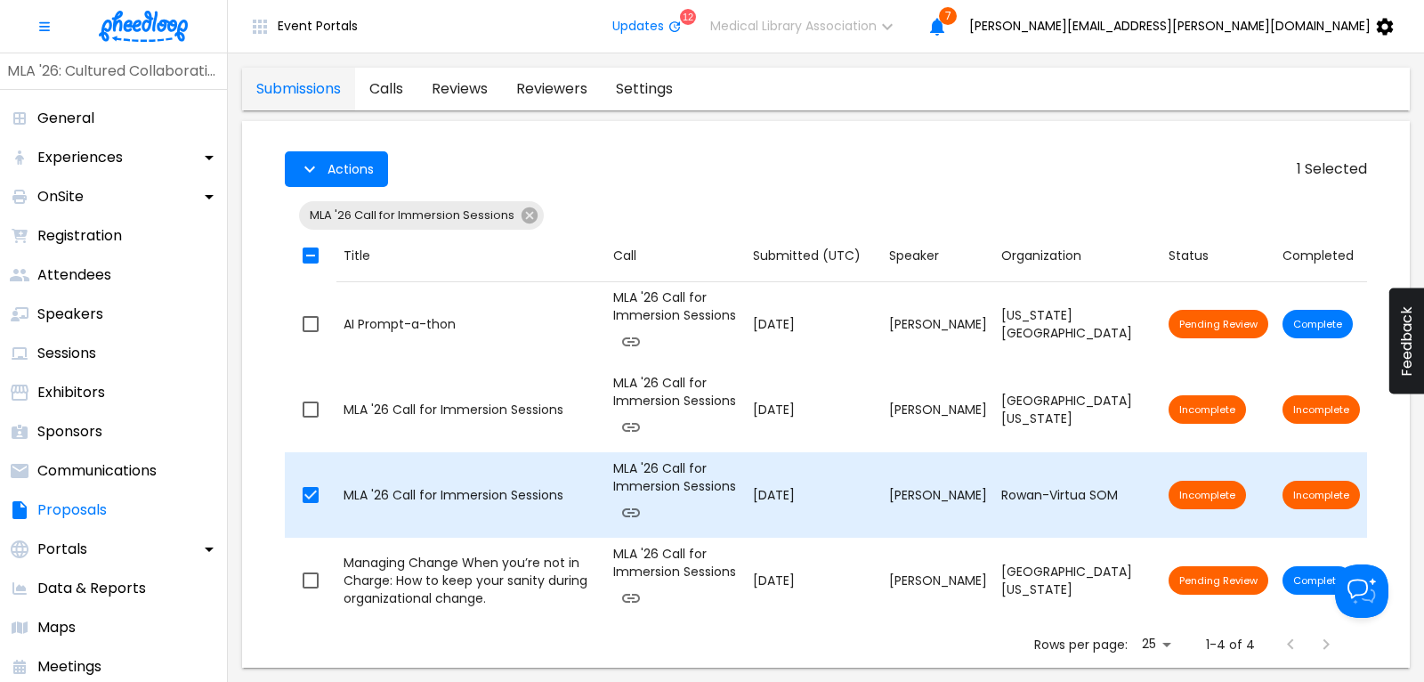
checkbox input "true"
